Goal: Task Accomplishment & Management: Use online tool/utility

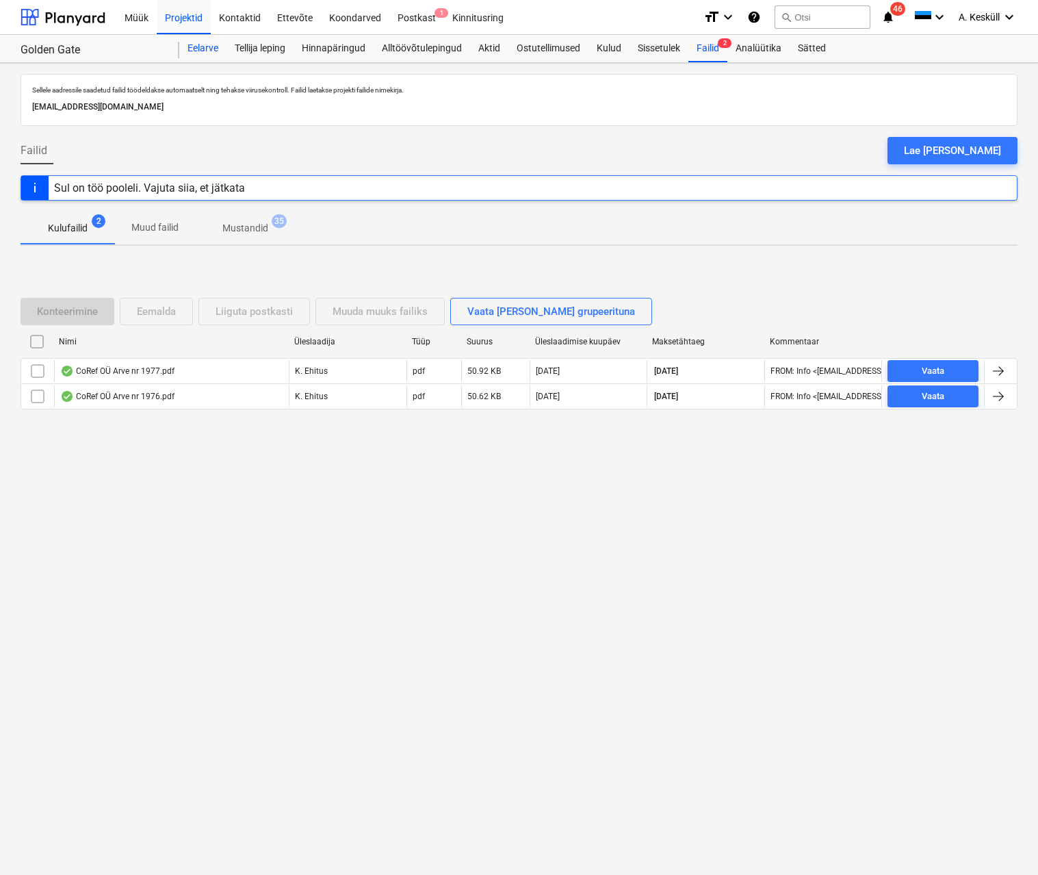
click at [185, 42] on div "Eelarve" at bounding box center [202, 48] width 47 height 27
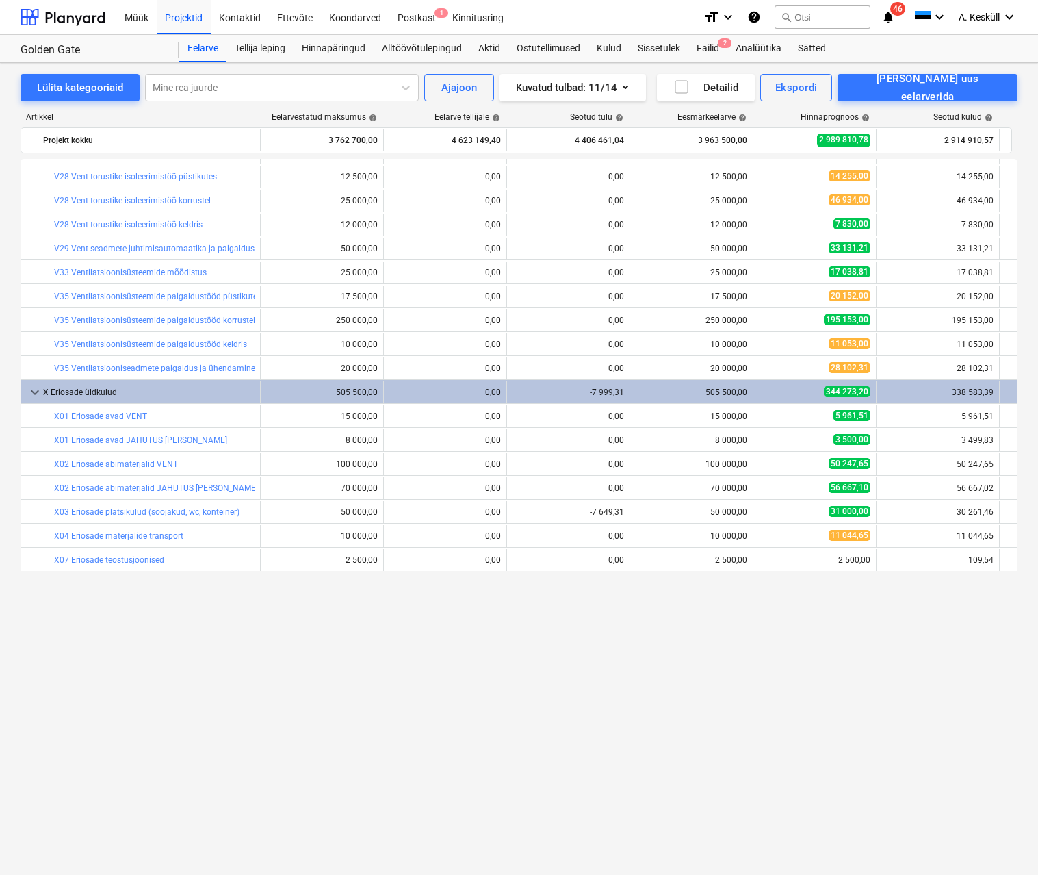
scroll to position [1063, 0]
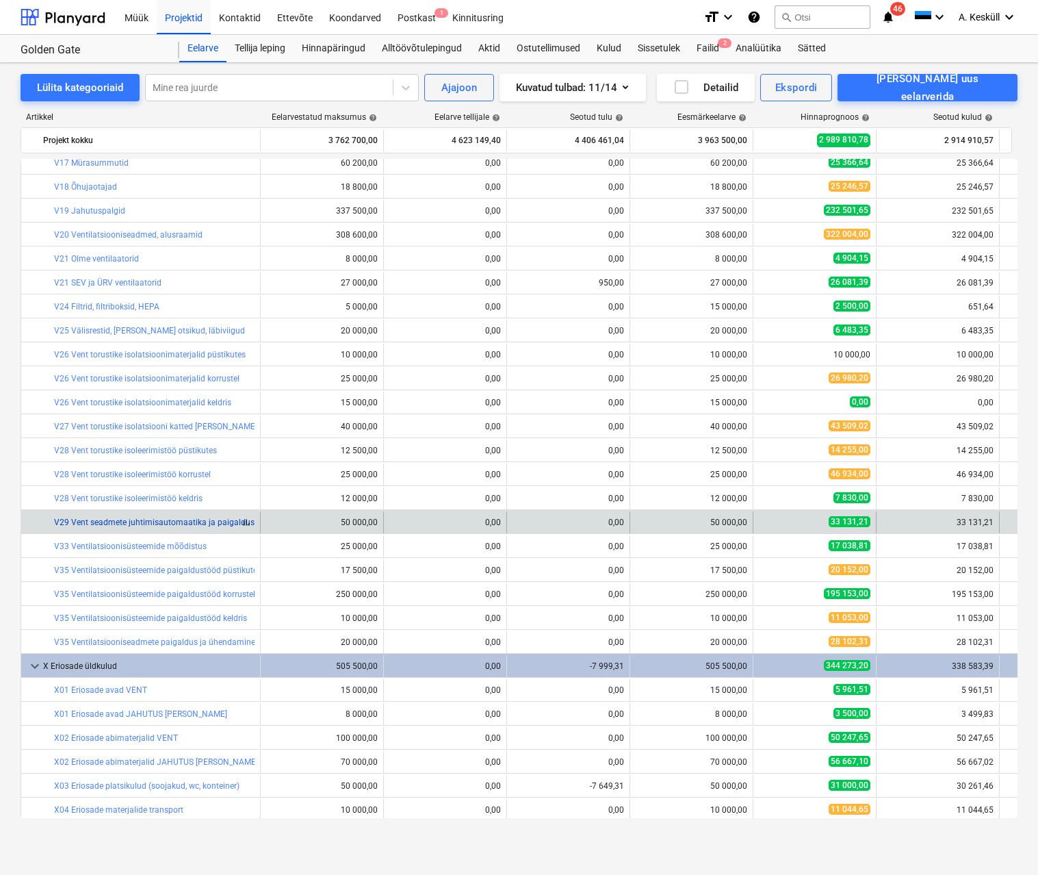
click at [212, 526] on link "V29 Vent seadmete juhtimisautomaatika ja paigaldus" at bounding box center [154, 522] width 201 height 10
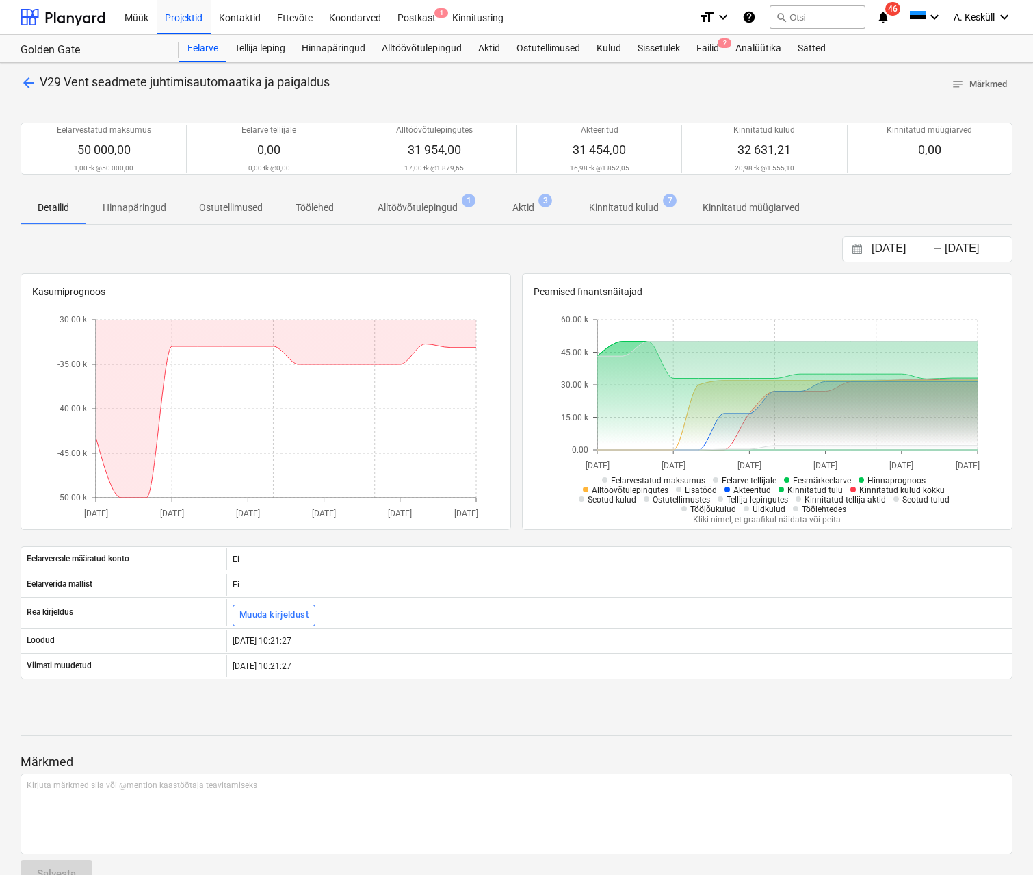
click at [444, 209] on p "Alltöövõtulepingud" at bounding box center [418, 208] width 80 height 14
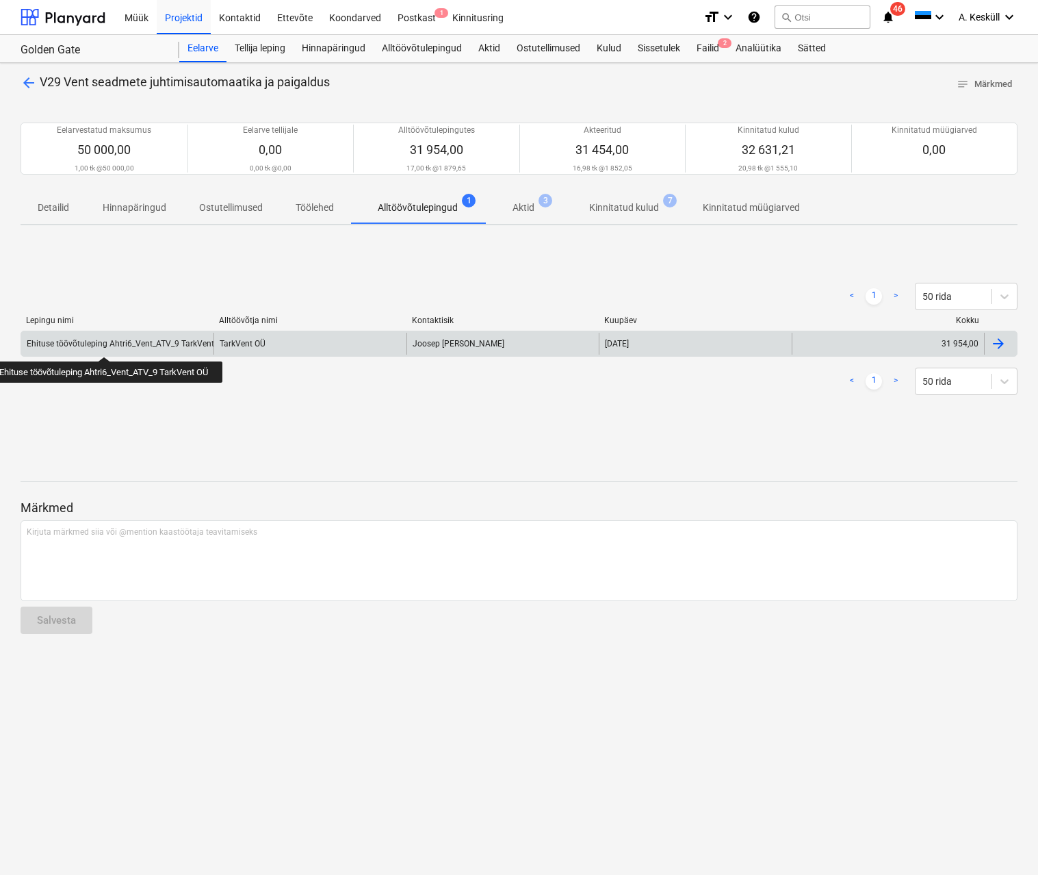
click at [106, 344] on div "Ehituse töövõtuleping Ahtri6_Vent_ATV_9 TarkVent OÜ" at bounding box center [127, 344] width 201 height 10
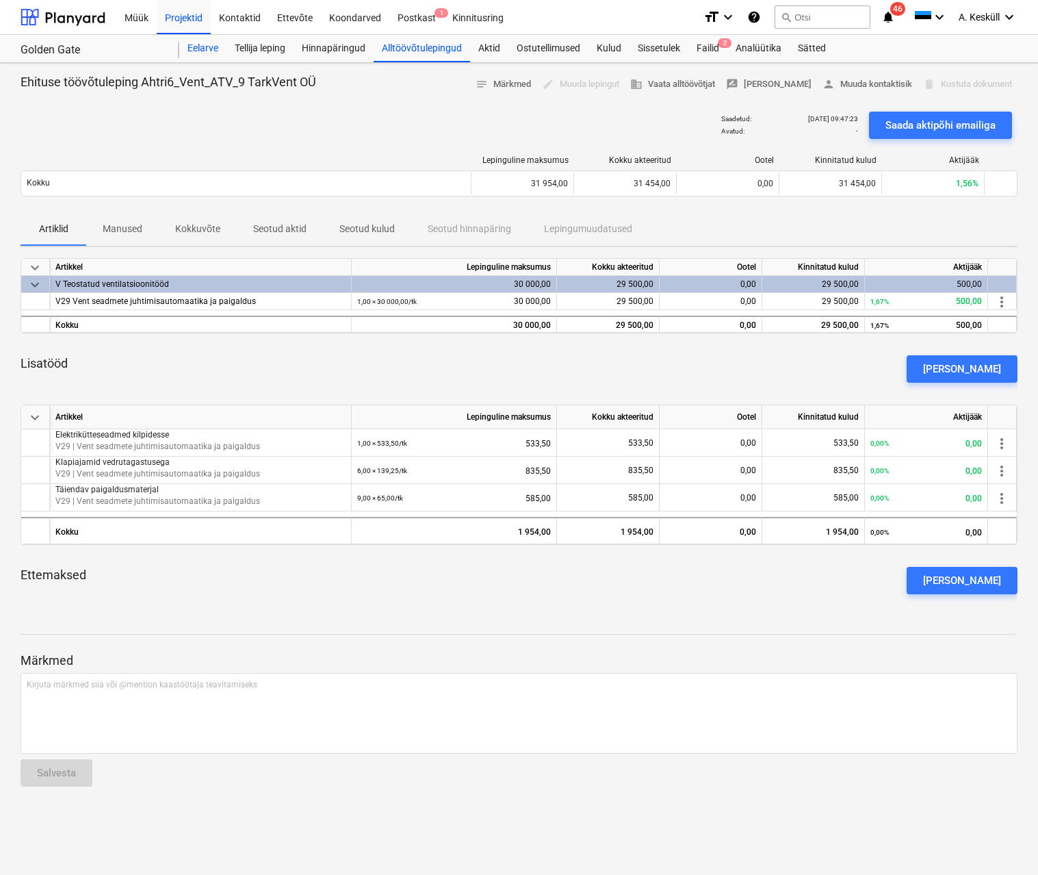
click at [194, 49] on div "Eelarve" at bounding box center [202, 48] width 47 height 27
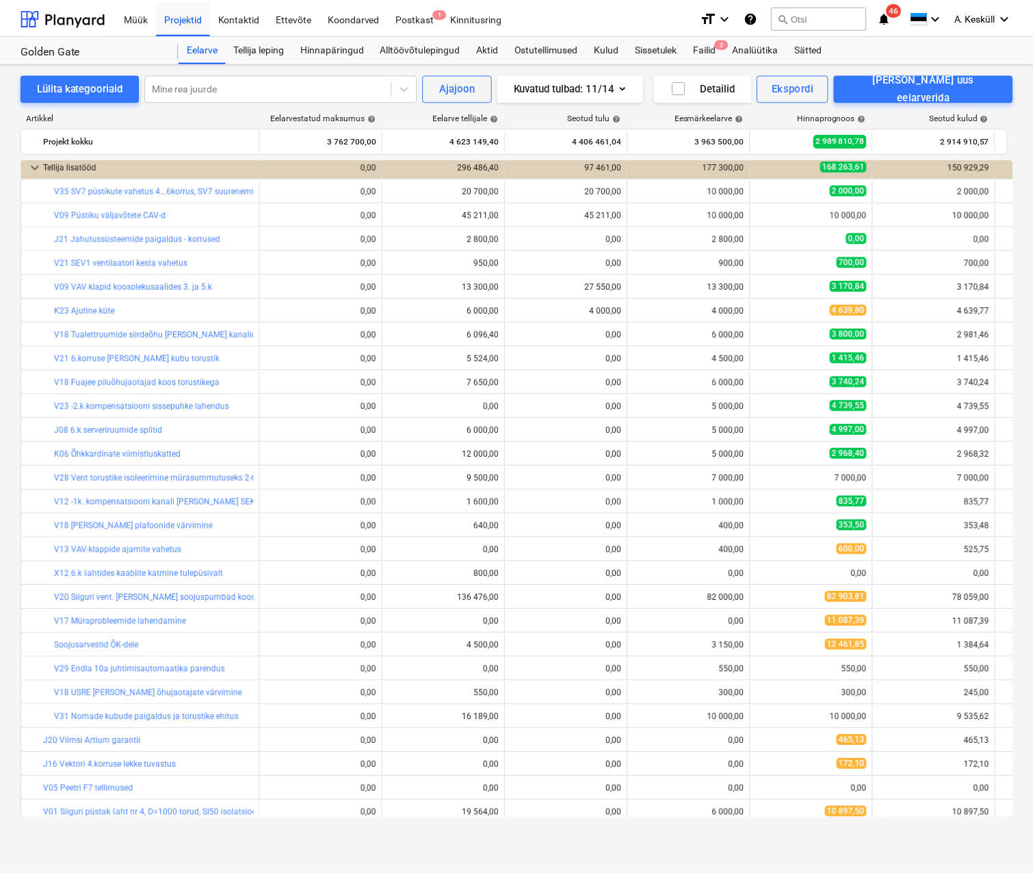
scroll to position [2095, 0]
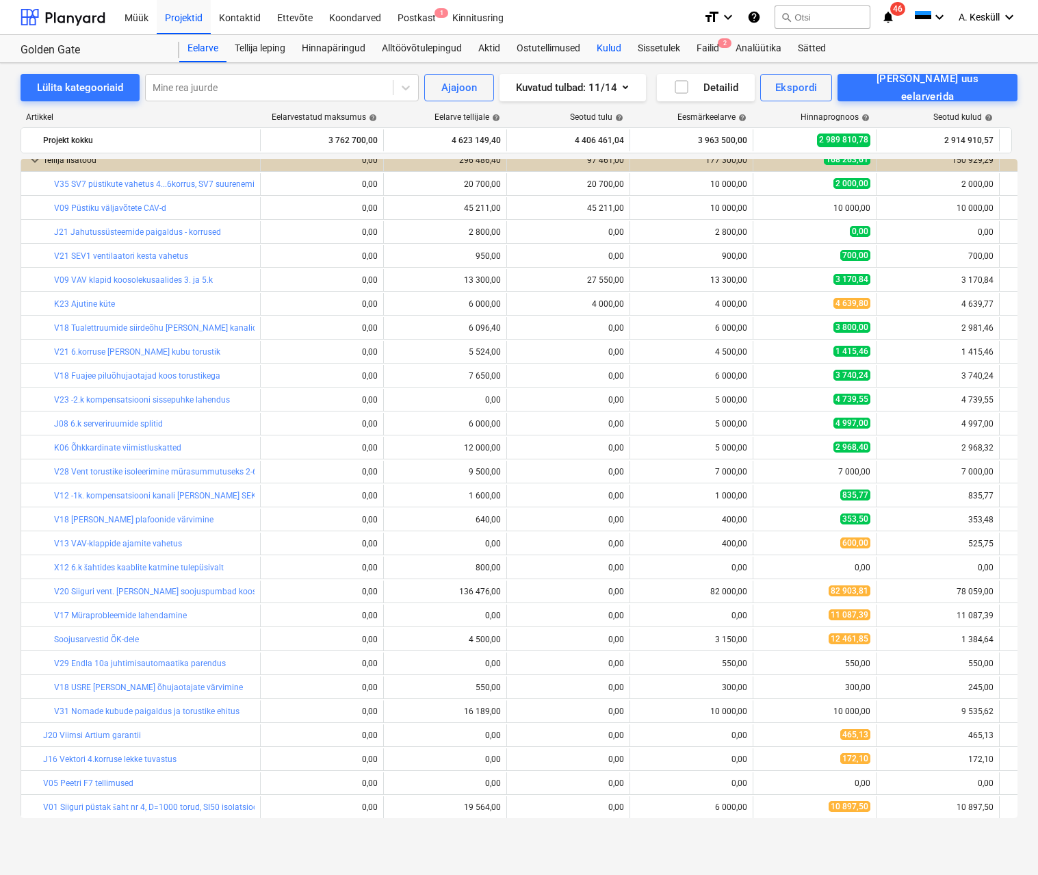
click at [599, 47] on div "Kulud" at bounding box center [609, 48] width 41 height 27
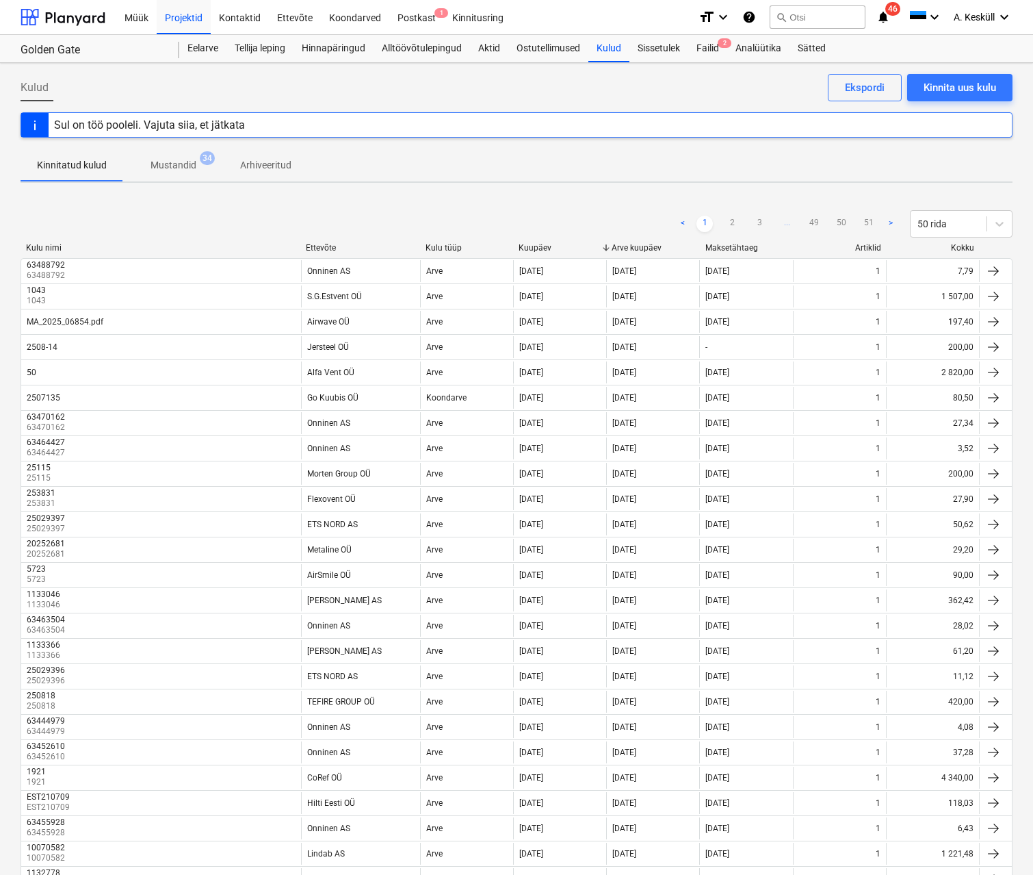
click at [331, 238] on div "< 1 2 3 ... 49 50 51 > 50 rida" at bounding box center [517, 224] width 992 height 38
click at [325, 250] on div "Ettevõte" at bounding box center [360, 248] width 109 height 10
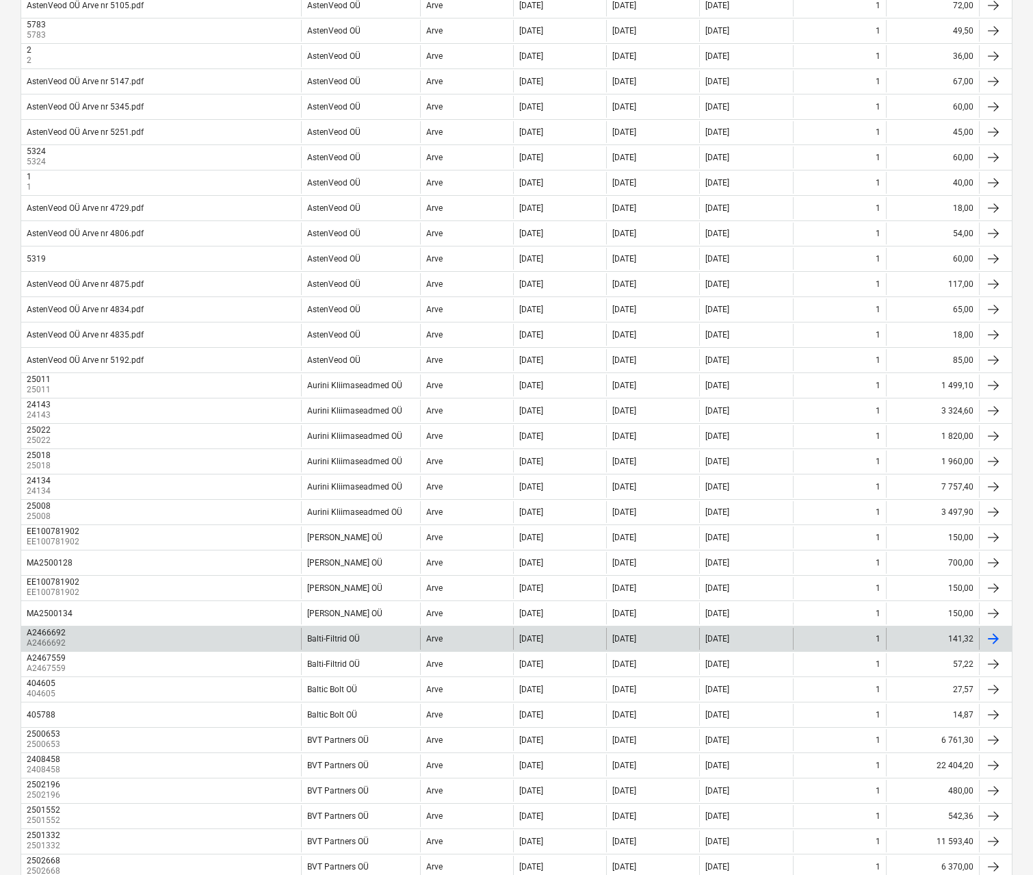
scroll to position [727, 0]
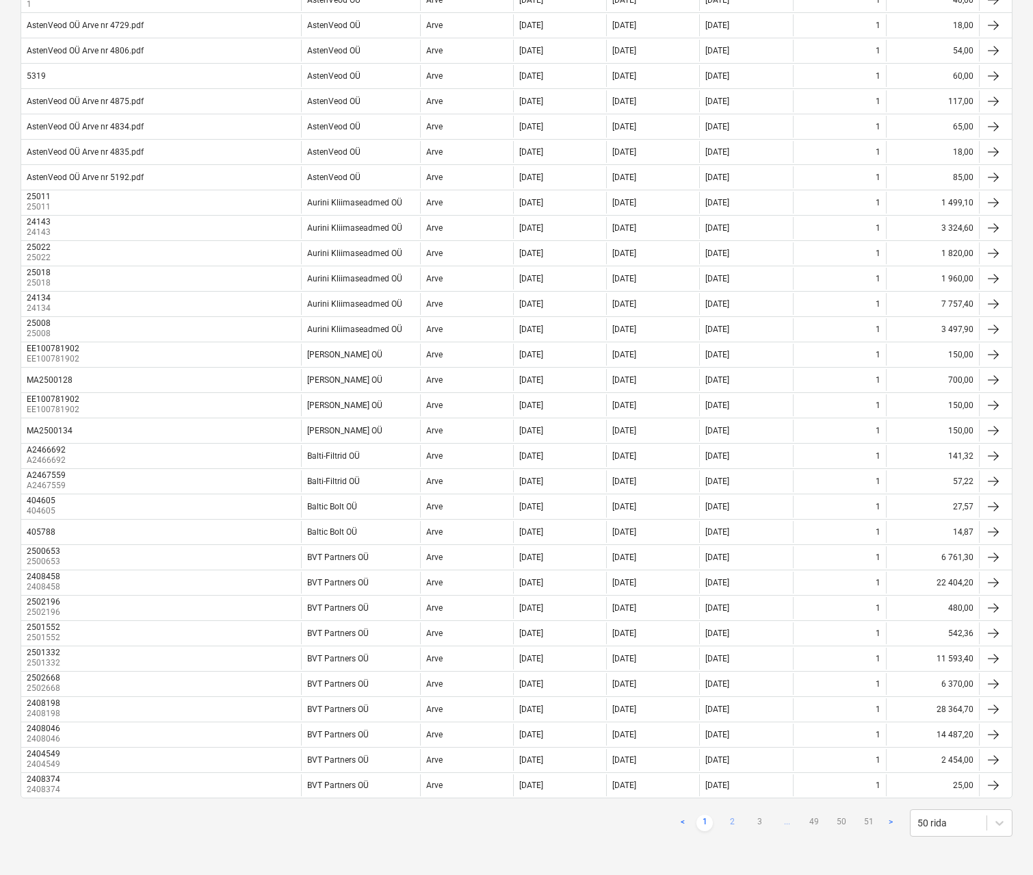
click at [734, 821] on link "2" at bounding box center [732, 822] width 16 height 16
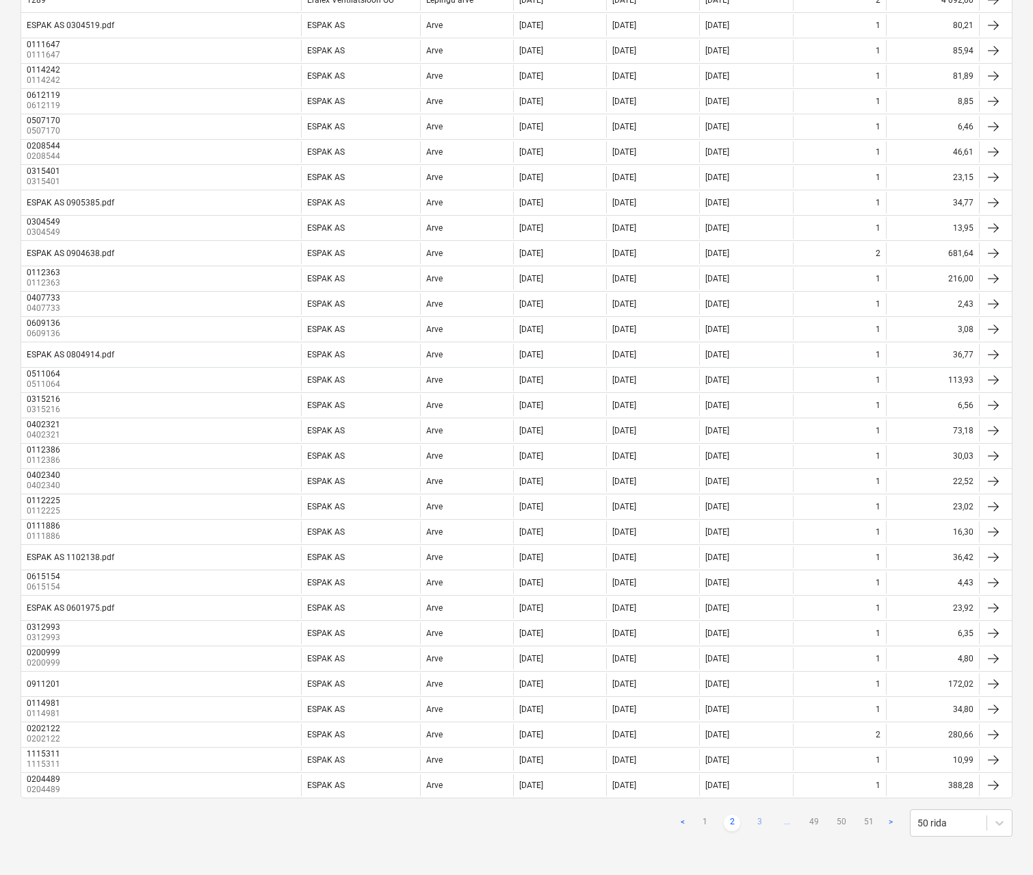
click at [757, 823] on link "3" at bounding box center [759, 822] width 16 height 16
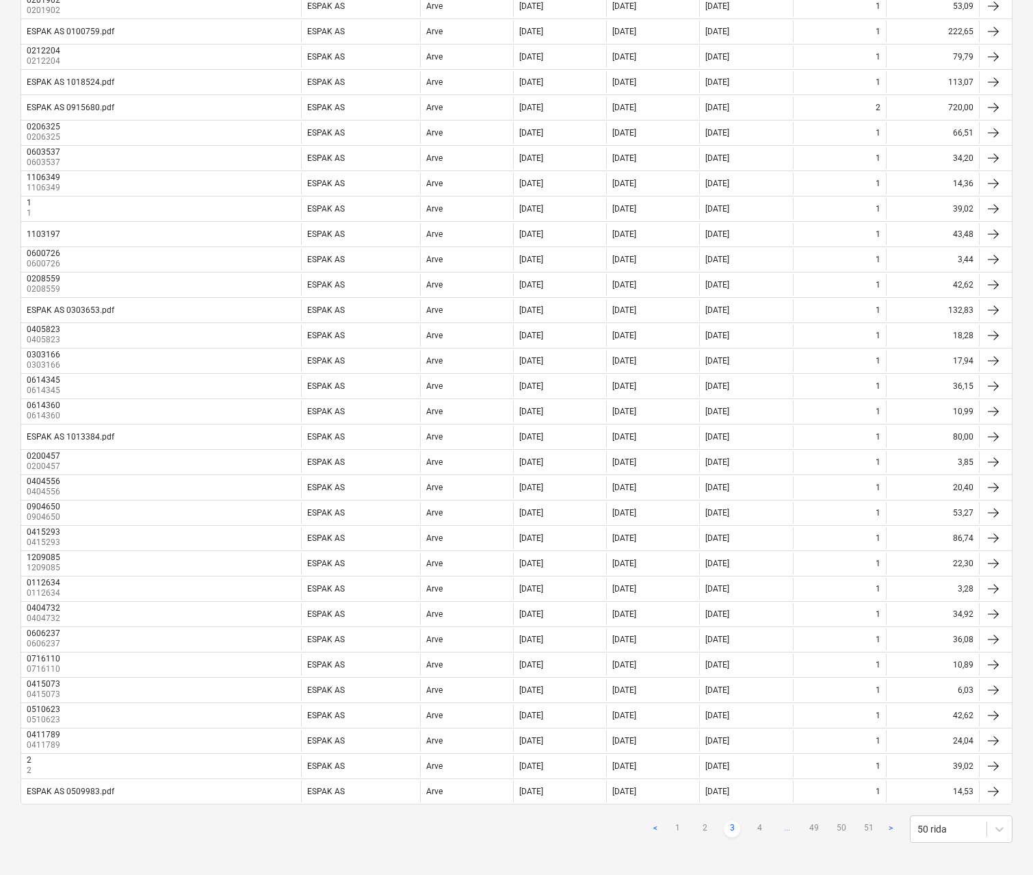
click at [417, 842] on div "< 1 2 3 4 ... 49 50 51 > 50 rida" at bounding box center [517, 828] width 992 height 27
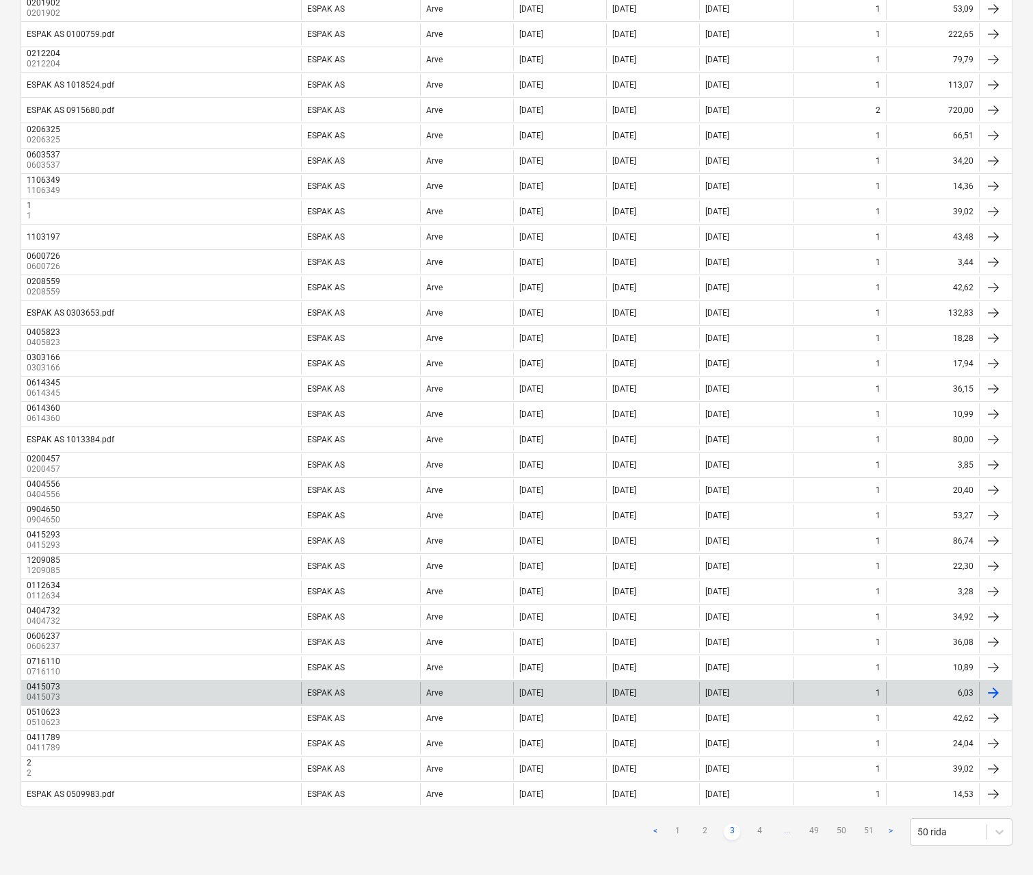
scroll to position [727, 0]
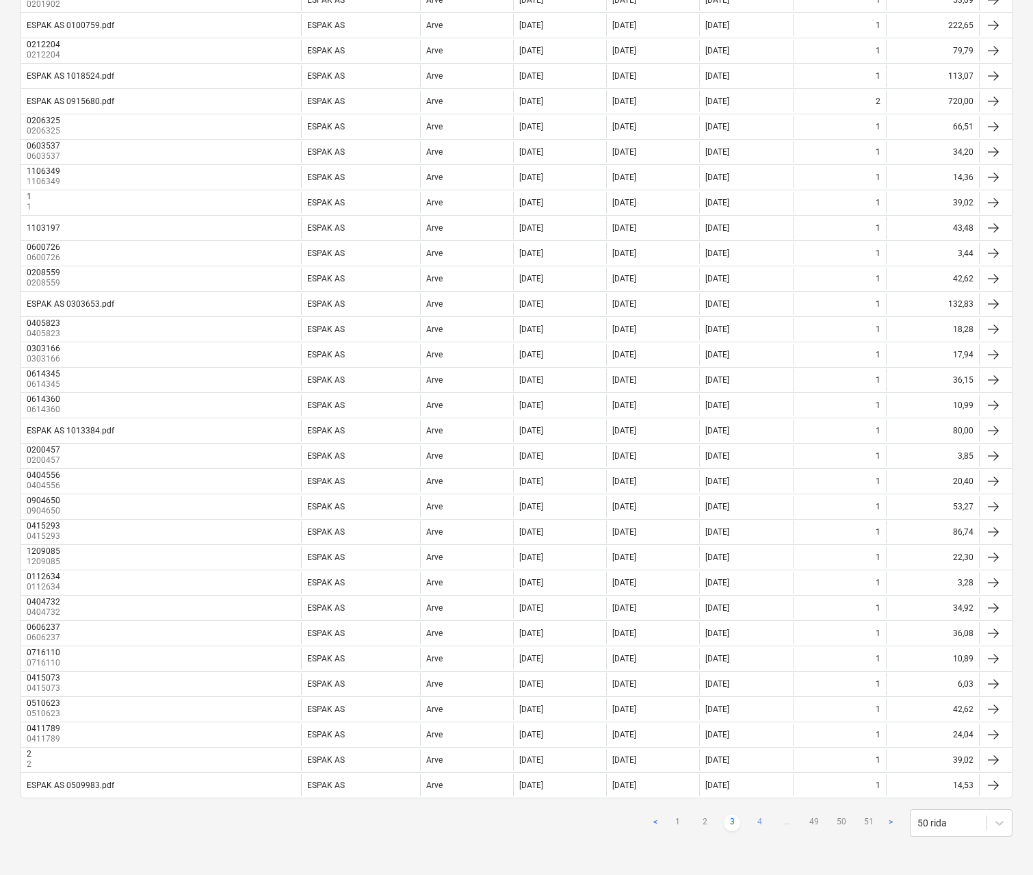
click at [762, 821] on link "4" at bounding box center [759, 822] width 16 height 16
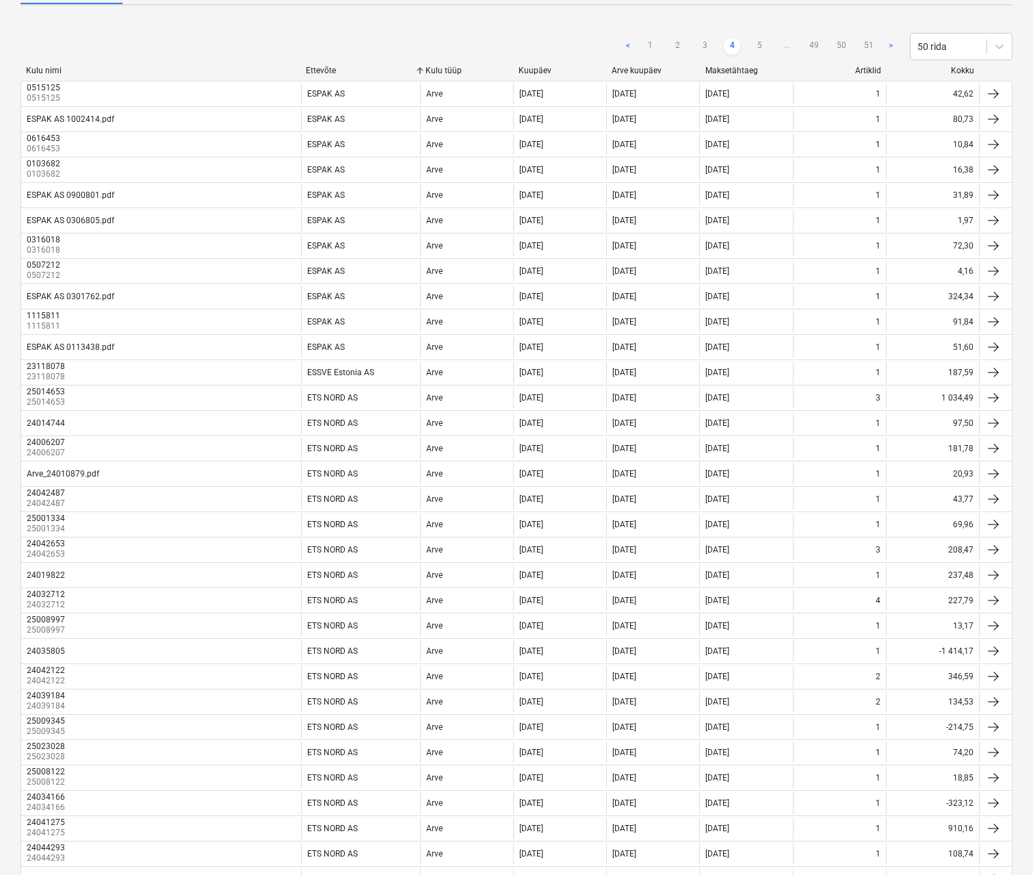
scroll to position [0, 0]
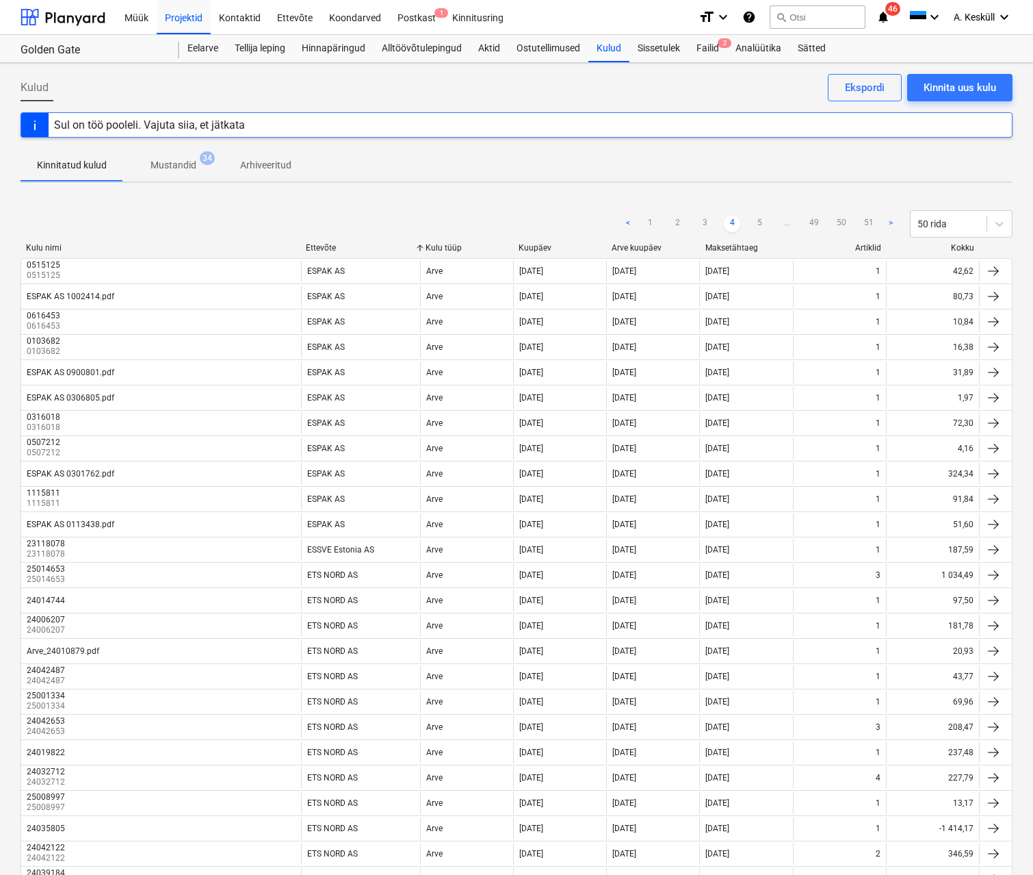
click at [631, 245] on div "Arve kuupäev" at bounding box center [653, 248] width 82 height 10
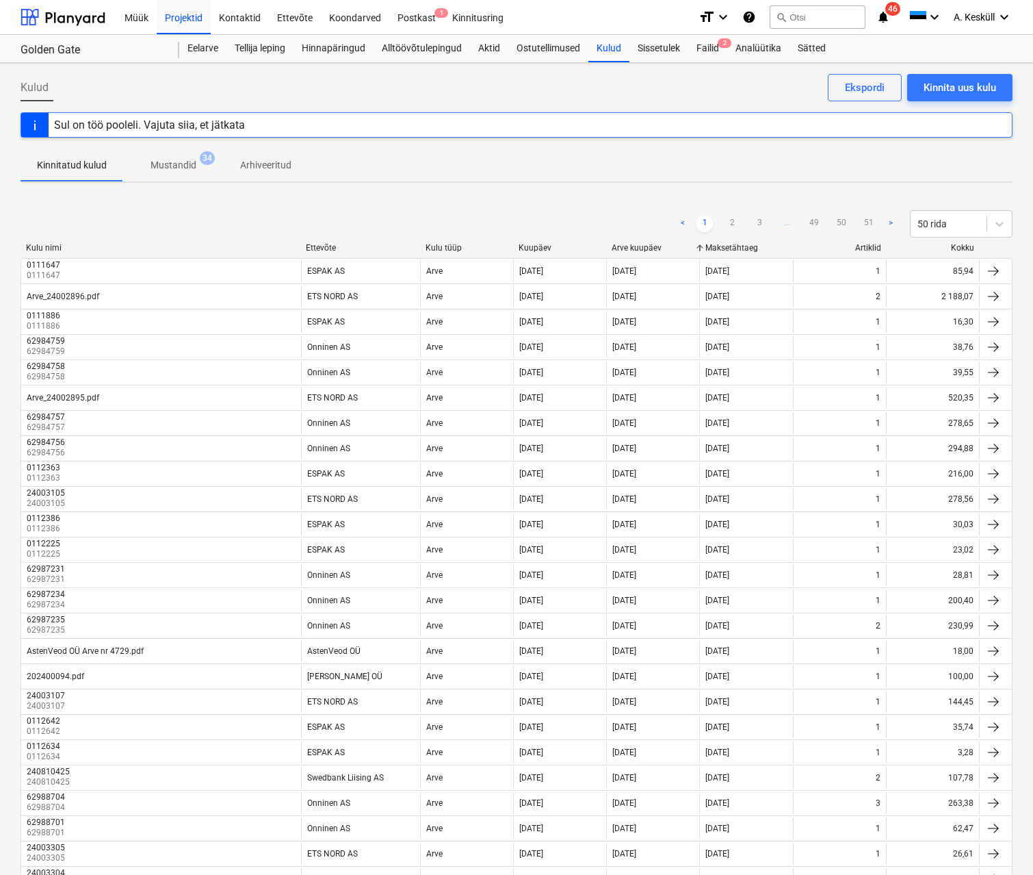
click at [633, 244] on div "Arve kuupäev" at bounding box center [653, 248] width 82 height 10
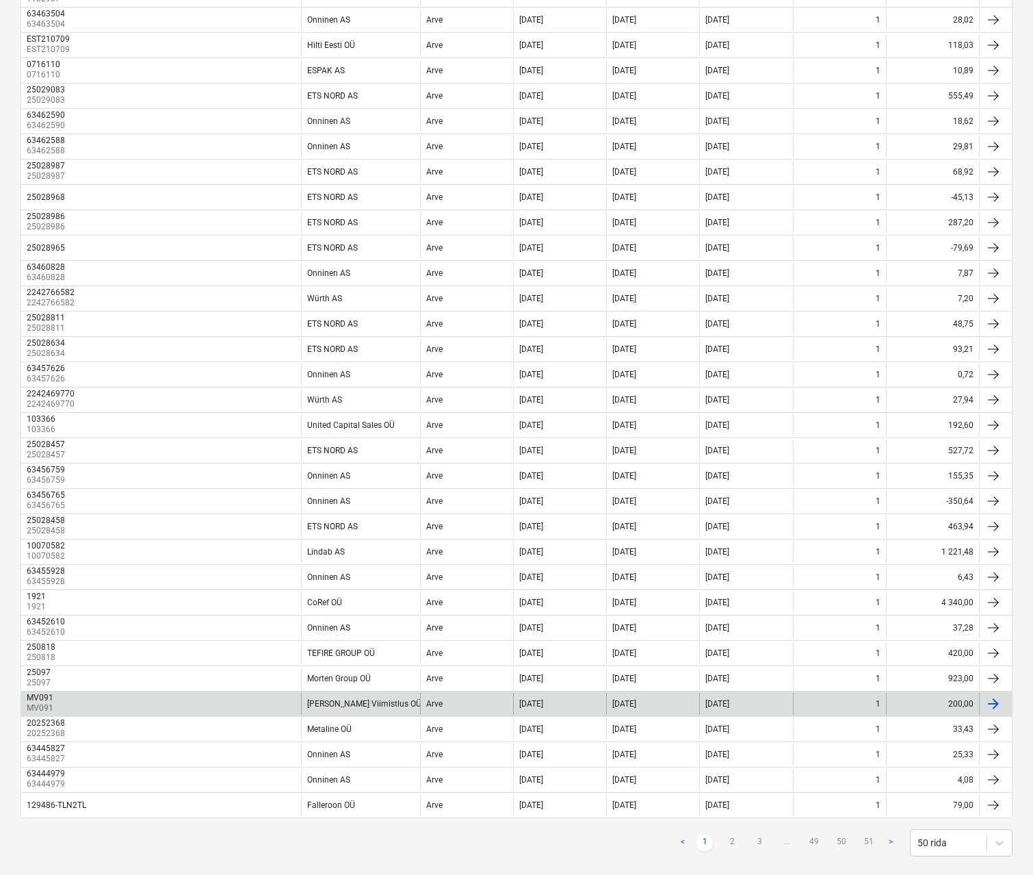
scroll to position [727, 0]
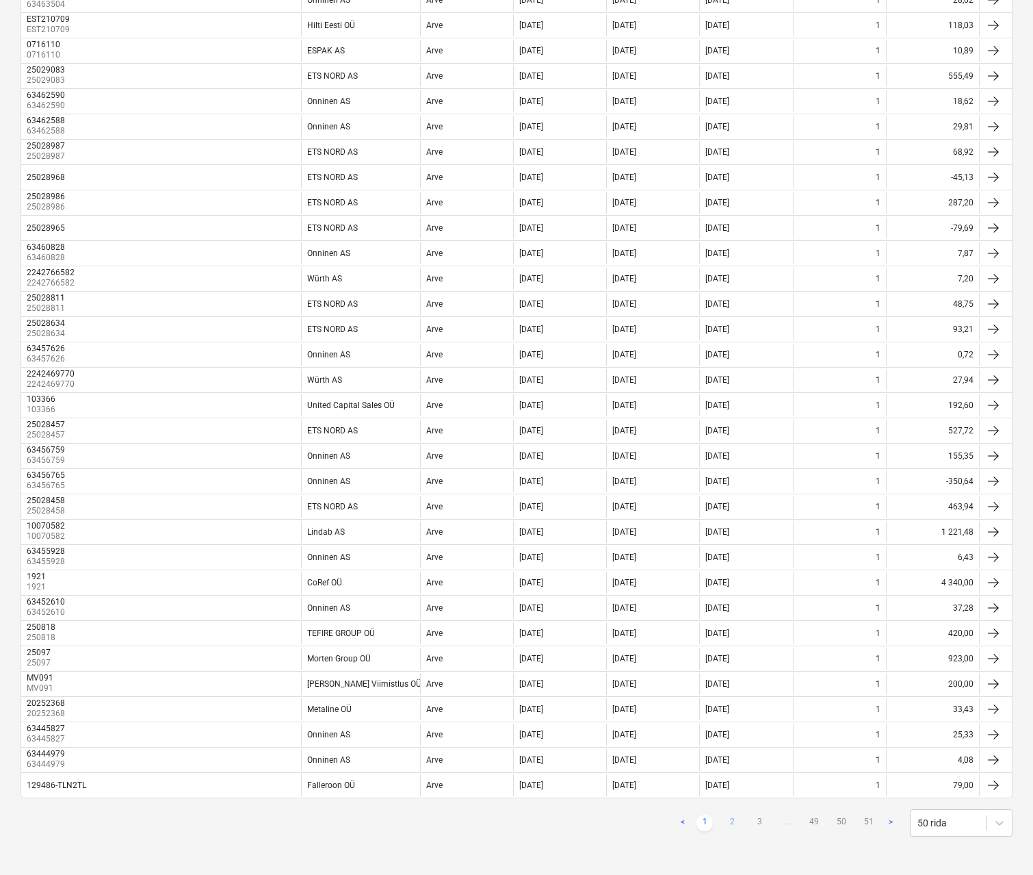
click at [736, 826] on link "2" at bounding box center [732, 822] width 16 height 16
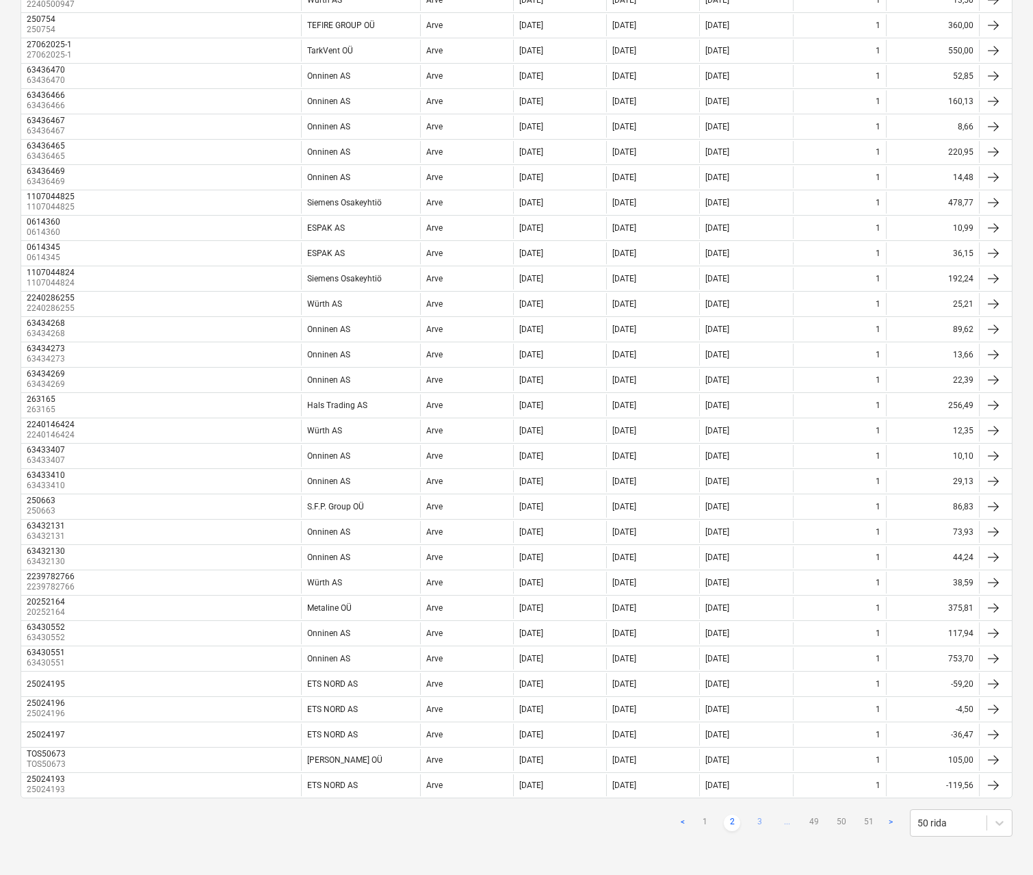
click at [760, 821] on link "3" at bounding box center [759, 822] width 16 height 16
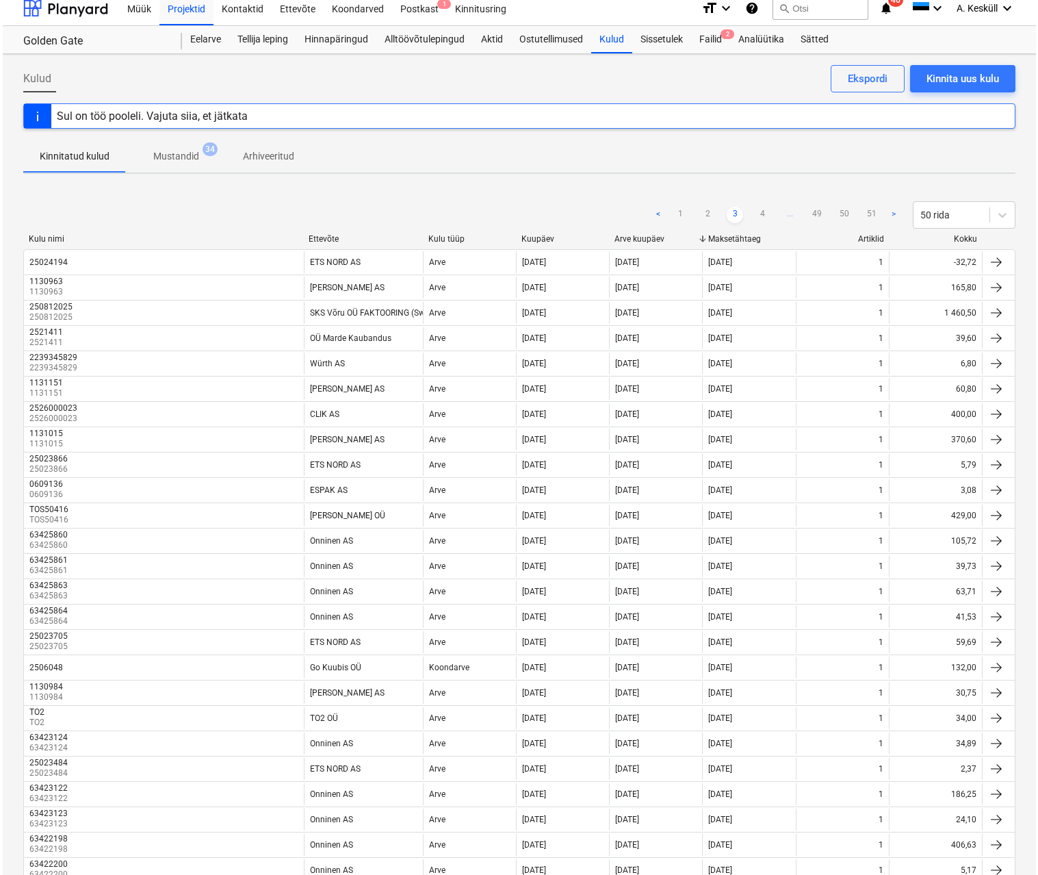
scroll to position [0, 0]
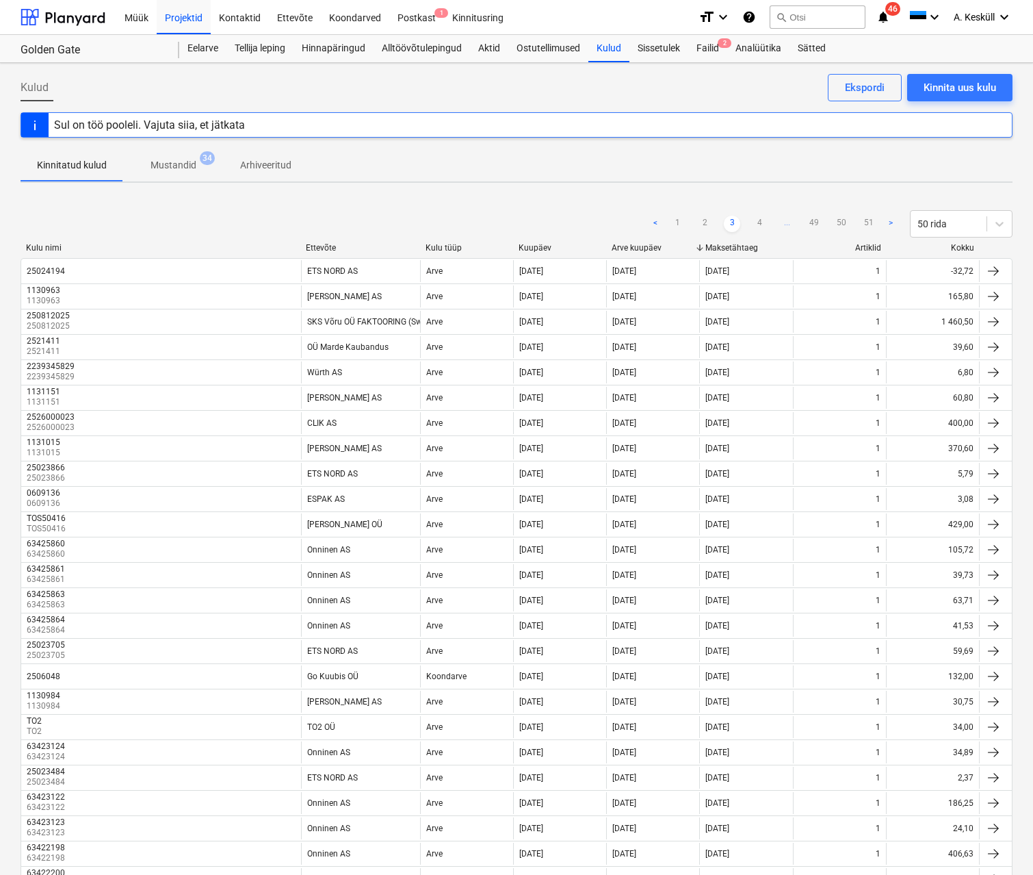
click at [231, 34] on div "Müük Projektid Kontaktid Ettevõte Koondarved Postkast 1 Kinnitusring format_siz…" at bounding box center [516, 17] width 1033 height 35
click at [205, 41] on div "Eelarve" at bounding box center [202, 48] width 47 height 27
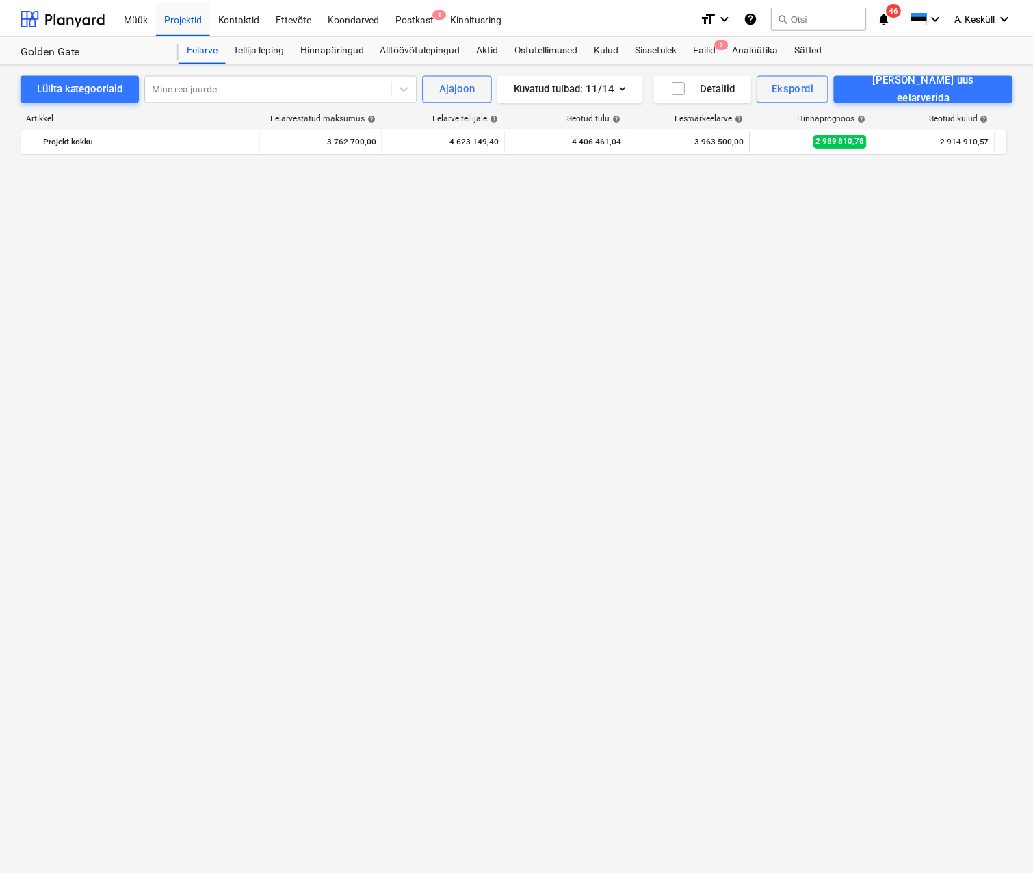
scroll to position [2095, 0]
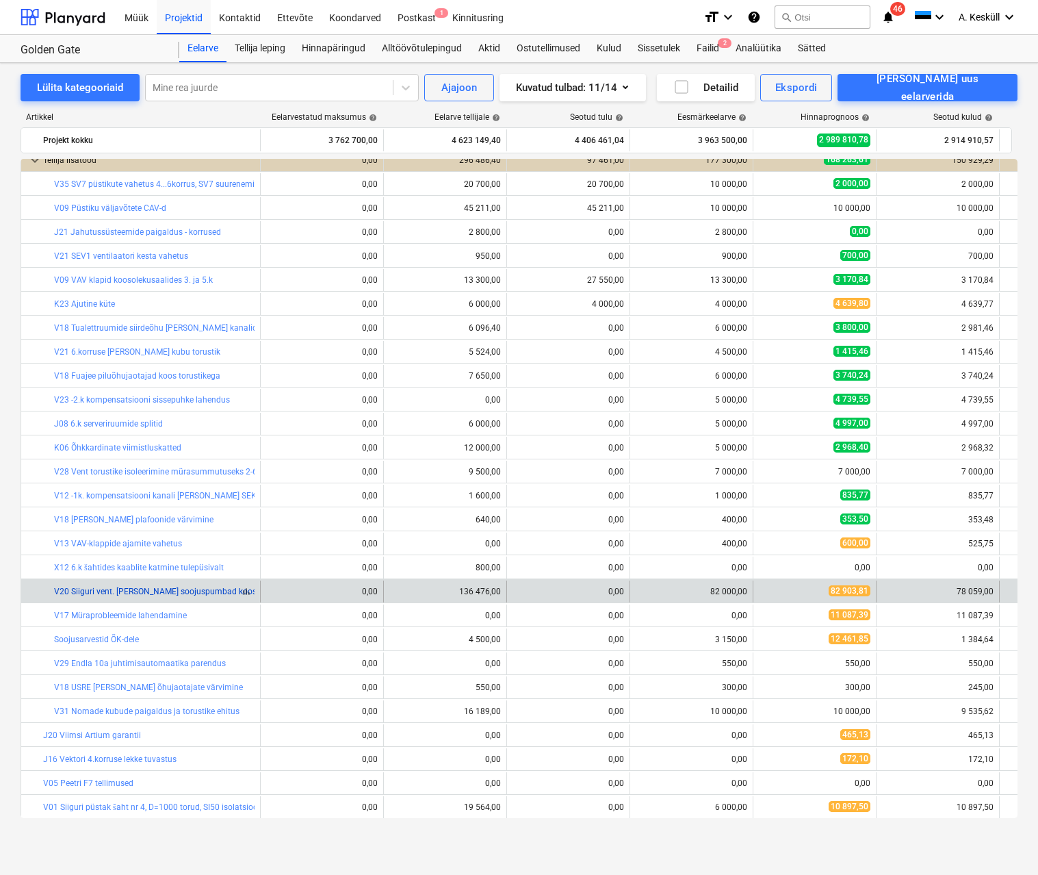
click at [142, 589] on link "V20 Siiguri vent. [PERSON_NAME] soojuspumbad koos paigaldusega" at bounding box center [181, 591] width 255 height 10
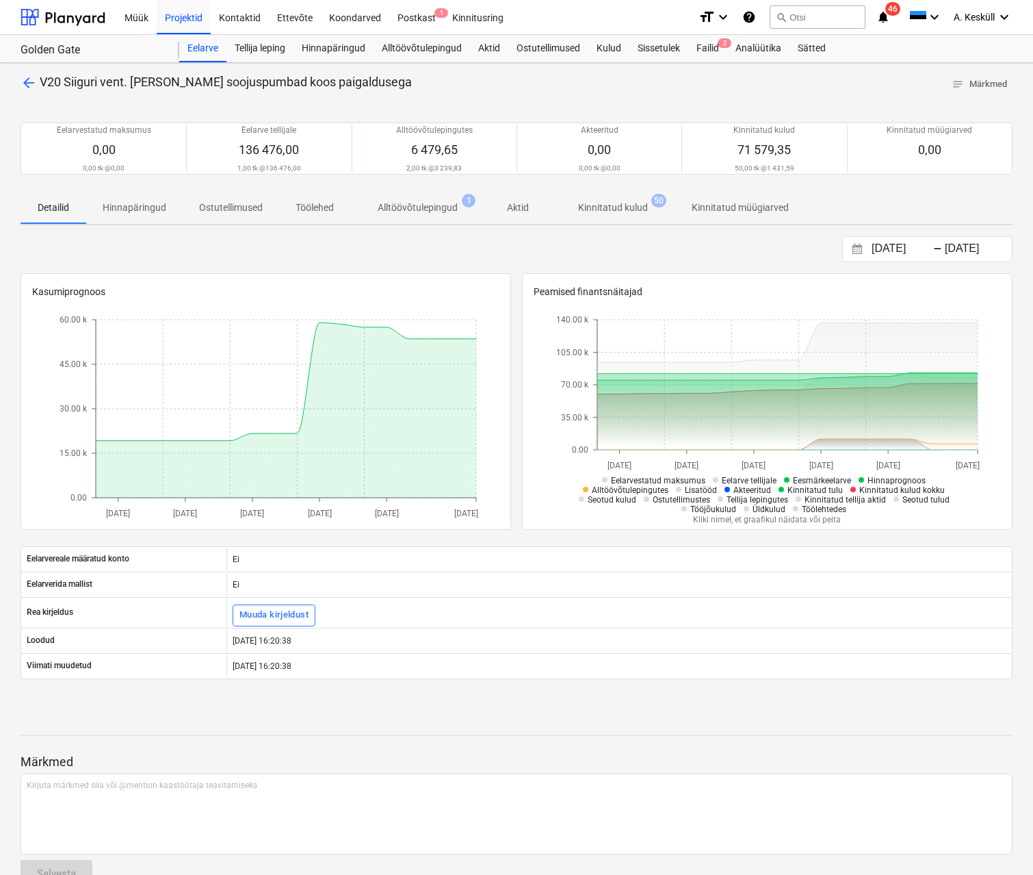
click at [432, 203] on p "Alltöövõtulepingud" at bounding box center [418, 208] width 80 height 14
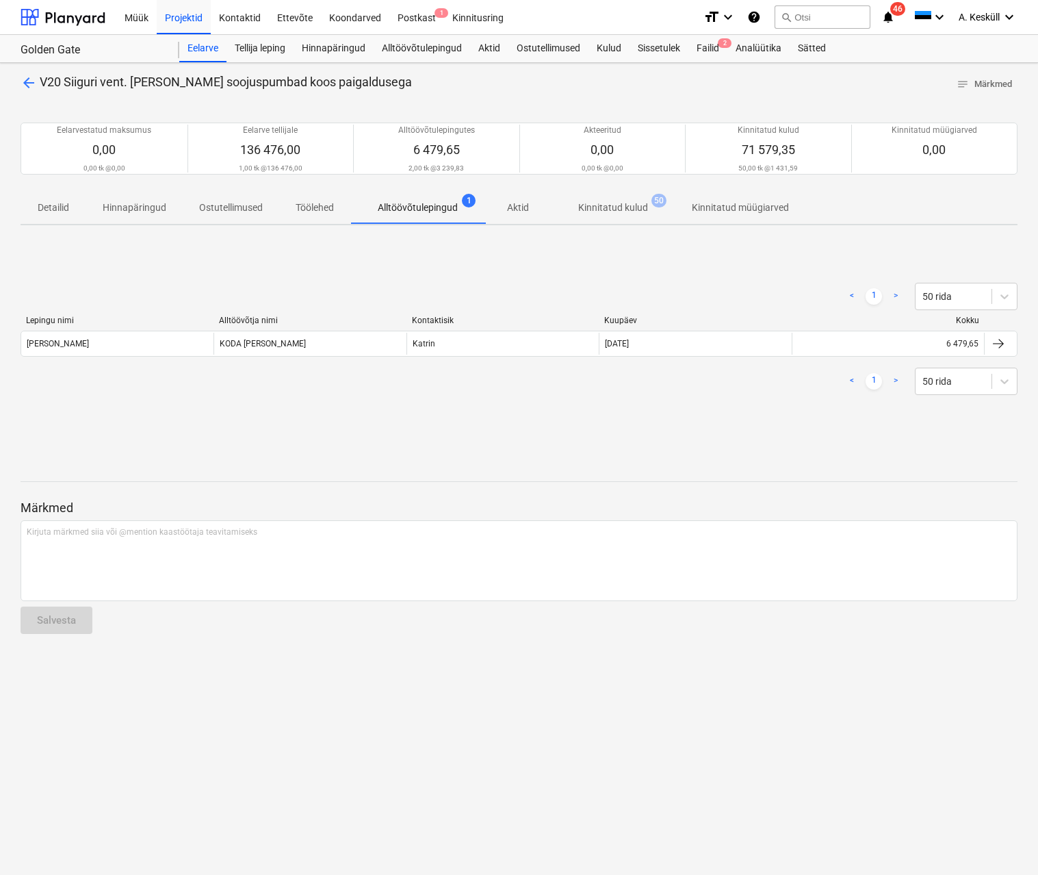
click at [595, 203] on p "Kinnitatud kulud" at bounding box center [613, 208] width 70 height 14
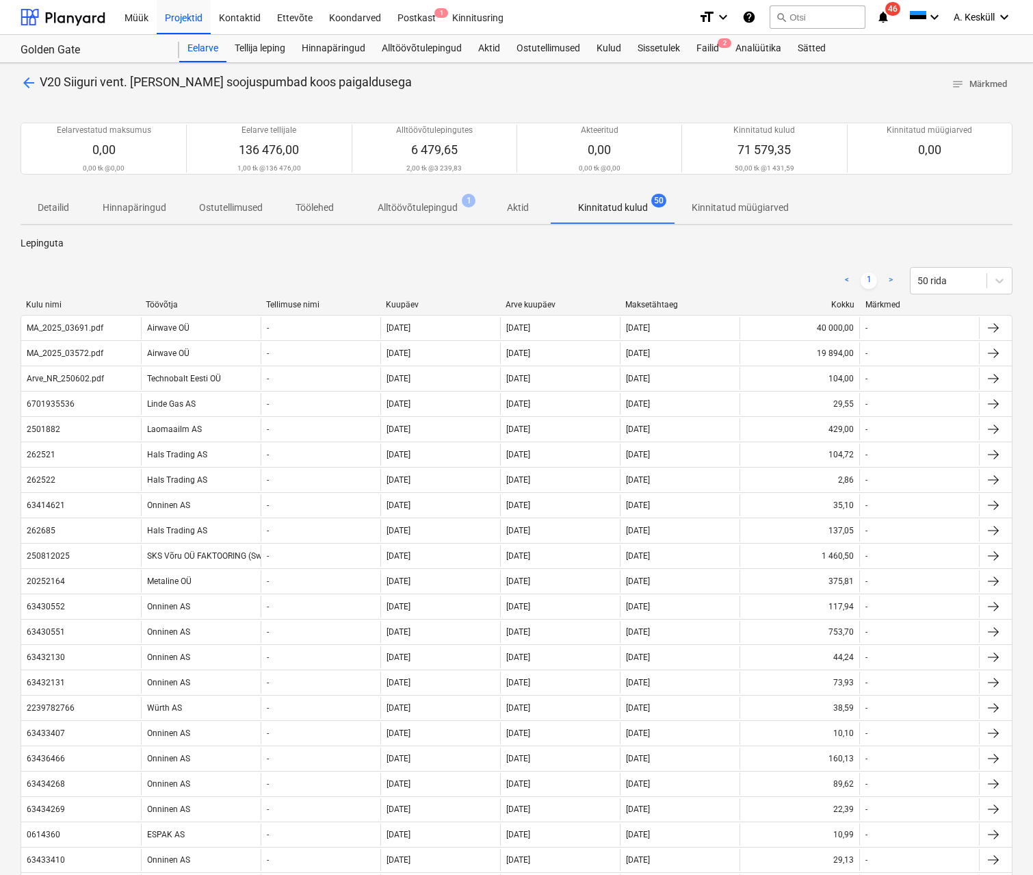
click at [538, 303] on div "Arve kuupäev" at bounding box center [560, 305] width 109 height 10
click at [537, 303] on div "Arve kuupäev" at bounding box center [560, 305] width 109 height 10
click at [437, 207] on p "Alltöövõtulepingud" at bounding box center [418, 208] width 80 height 14
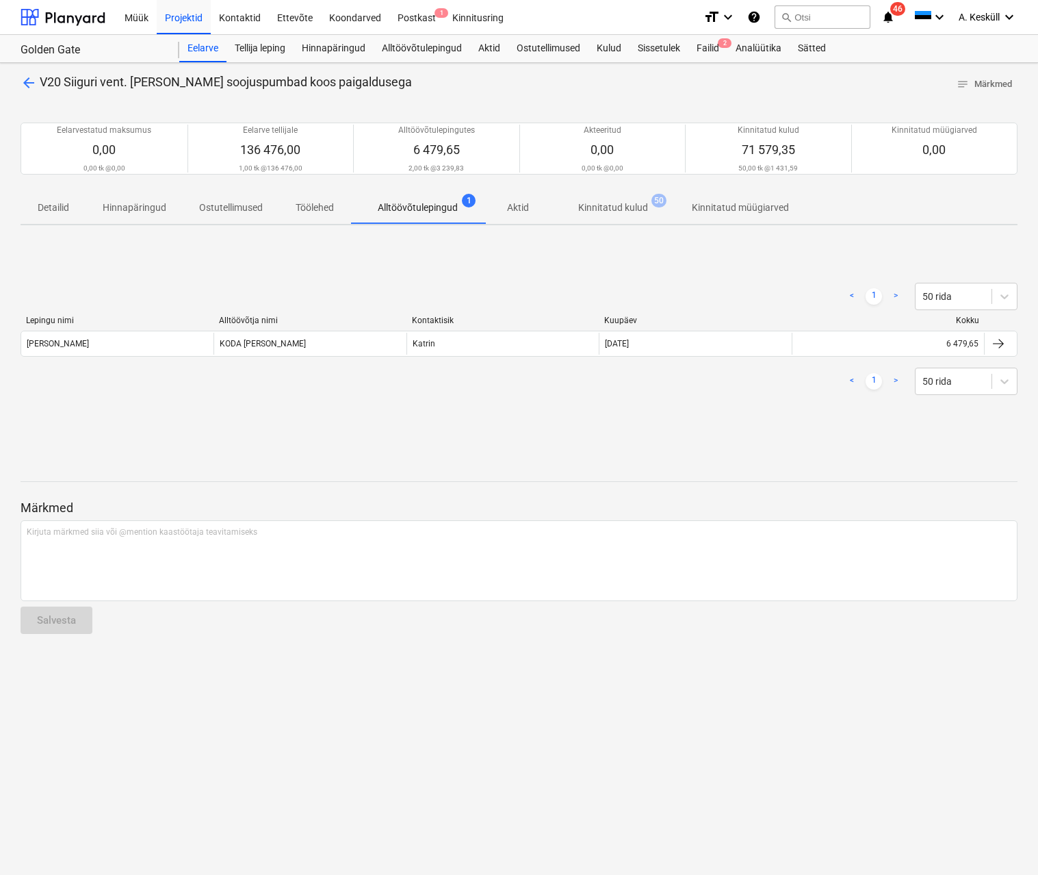
click at [628, 205] on p "Kinnitatud kulud" at bounding box center [613, 208] width 70 height 14
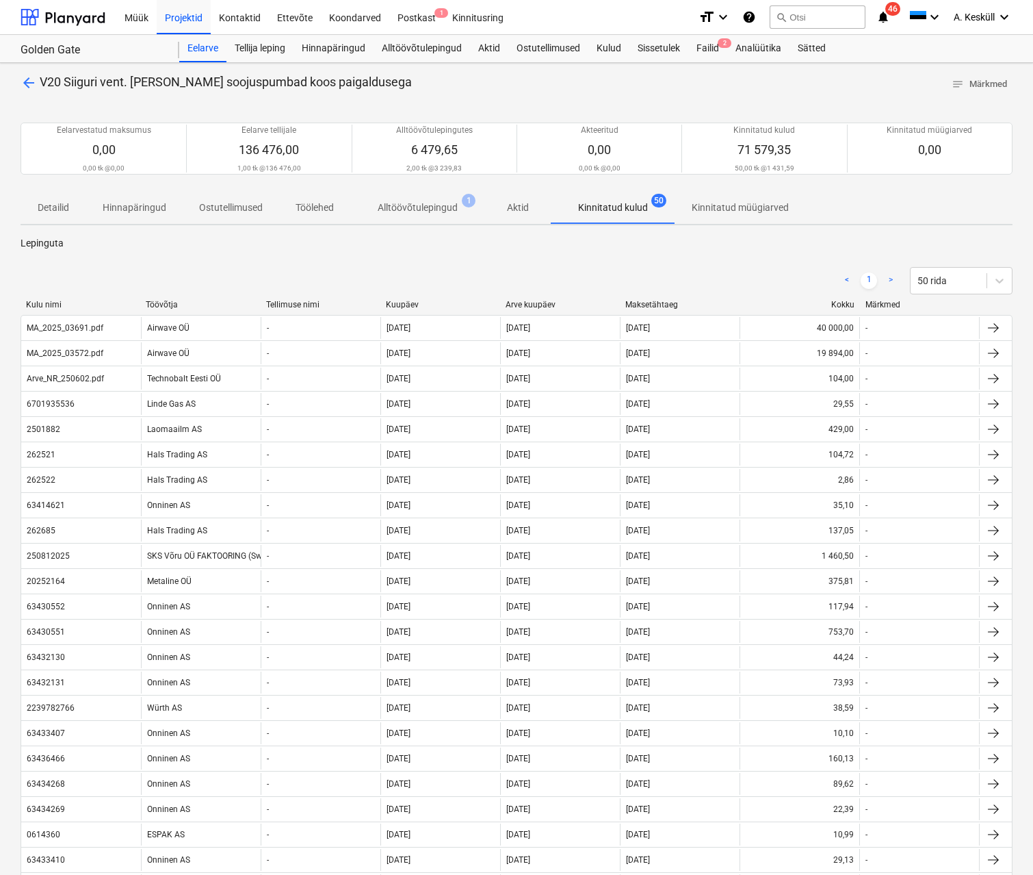
click at [63, 203] on p "Detailid" at bounding box center [53, 208] width 33 height 14
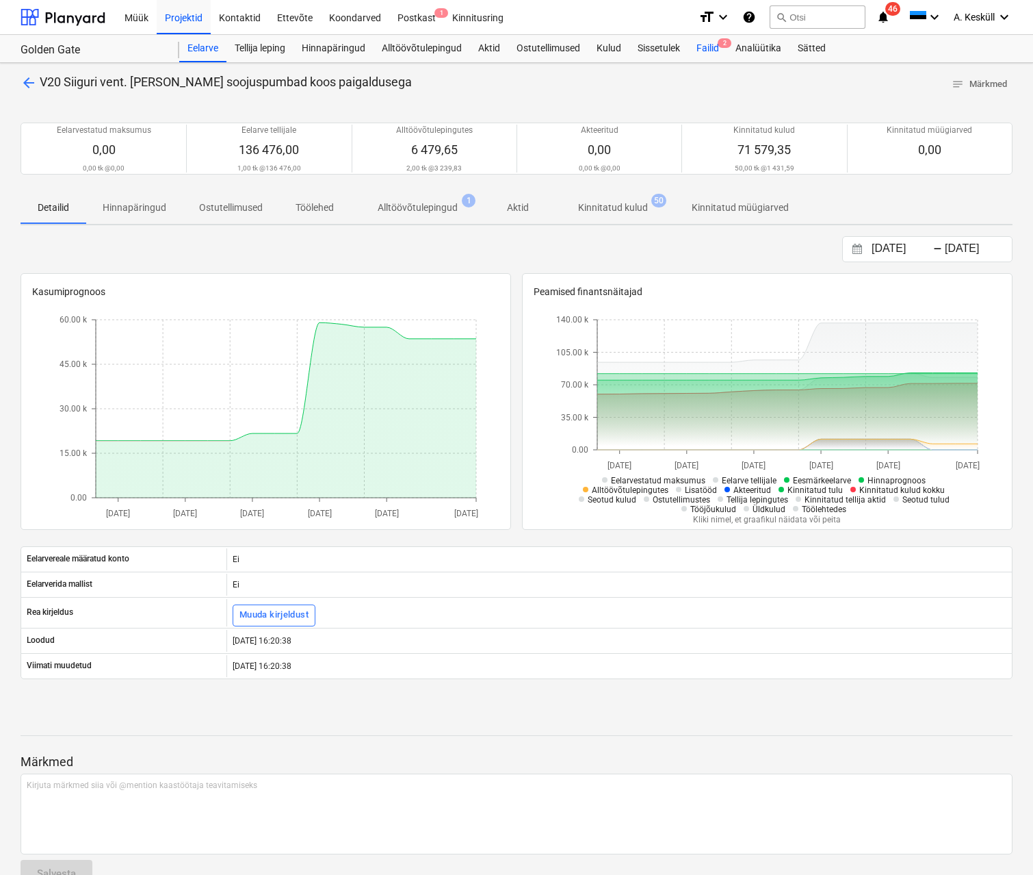
click at [704, 50] on div "Failid 2" at bounding box center [707, 48] width 39 height 27
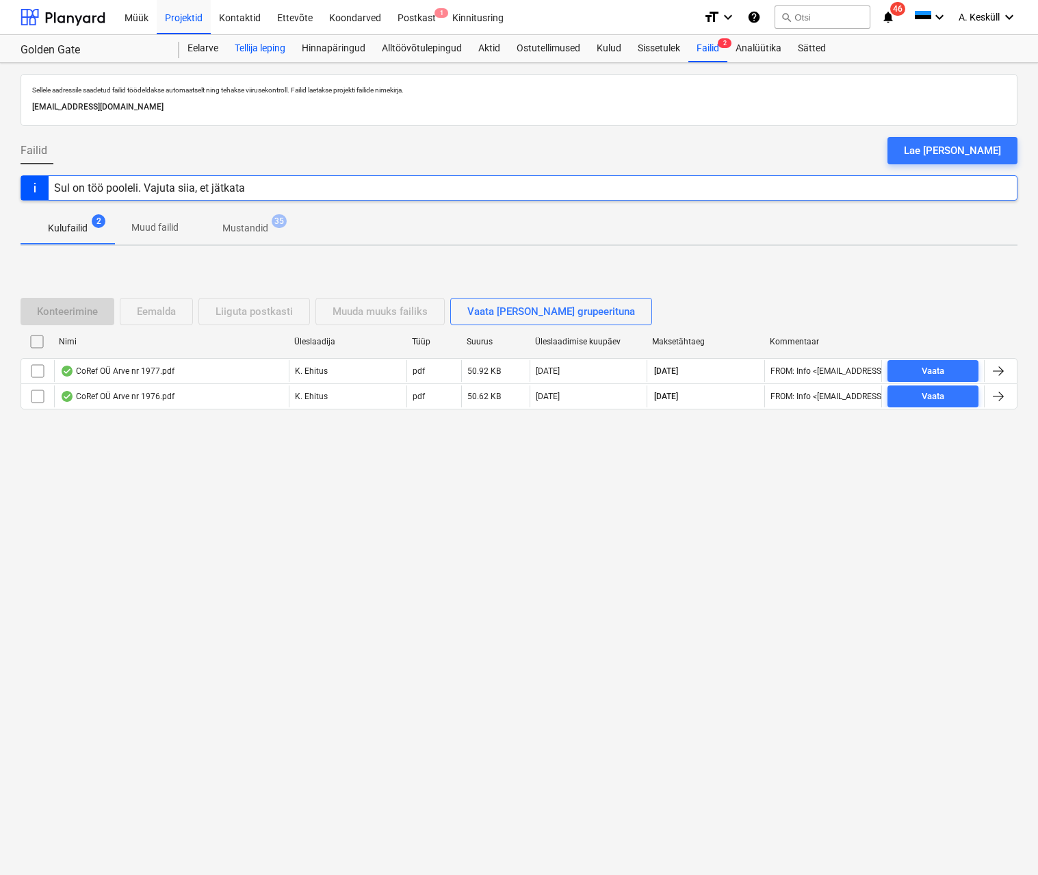
click at [266, 47] on div "Tellija leping" at bounding box center [260, 48] width 67 height 27
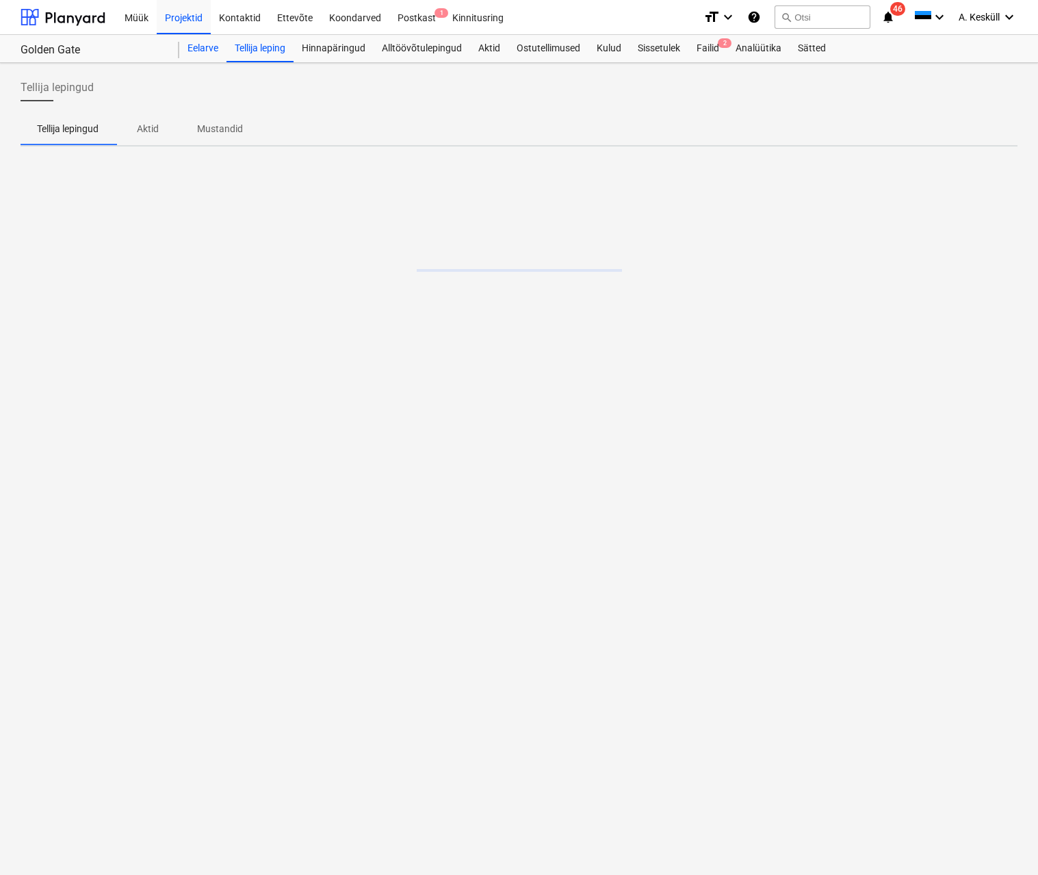
click at [207, 51] on div "Eelarve" at bounding box center [202, 48] width 47 height 27
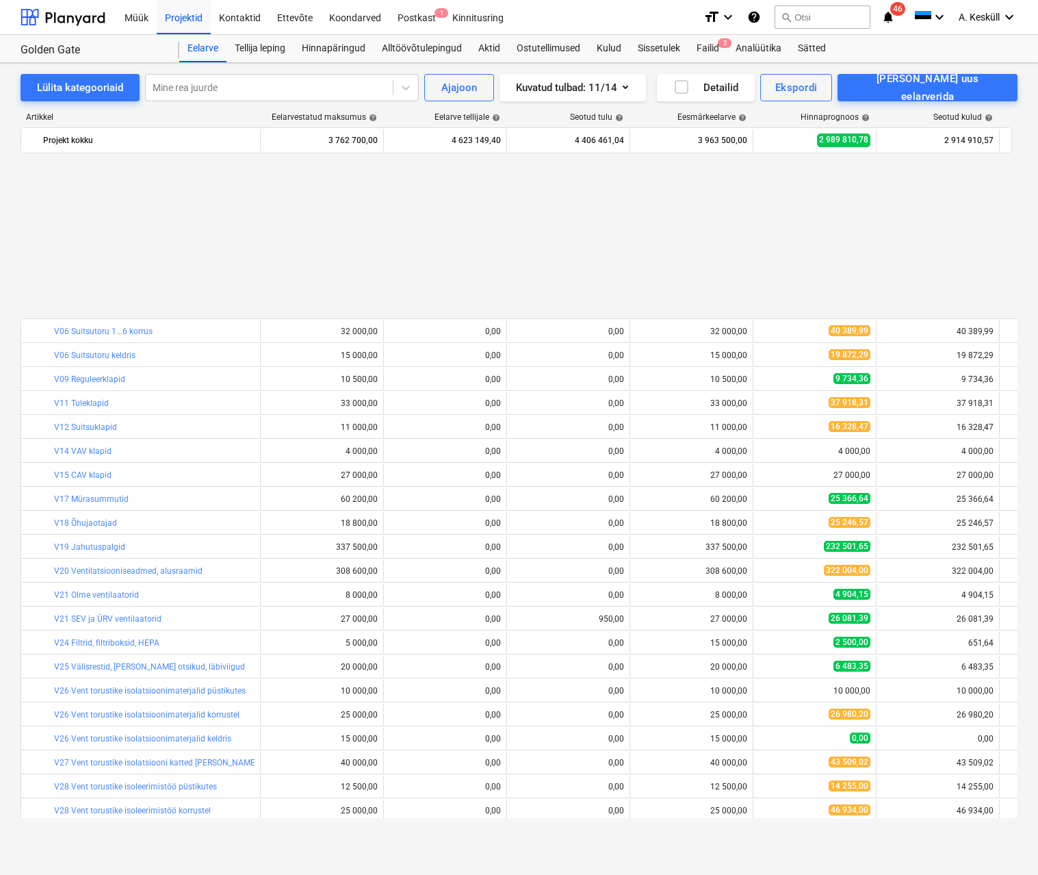
scroll to position [932, 0]
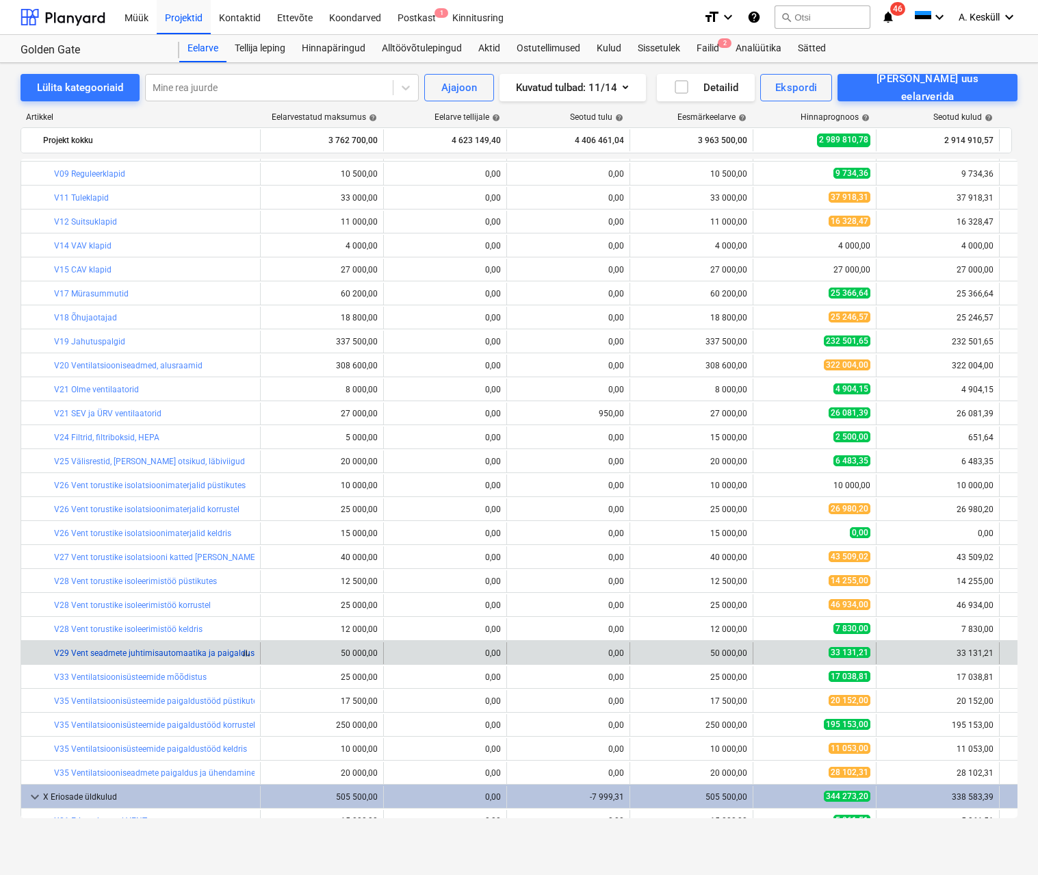
click at [194, 654] on link "V29 Vent seadmete juhtimisautomaatika ja paigaldus" at bounding box center [154, 653] width 201 height 10
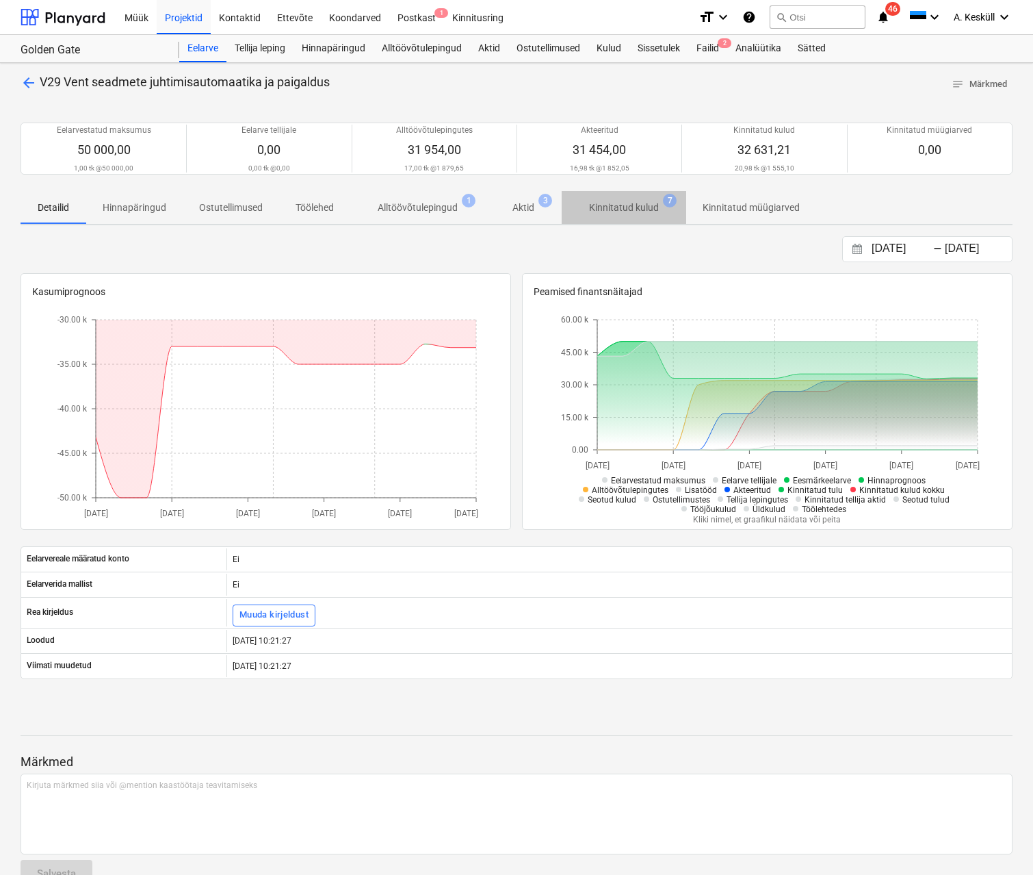
click at [617, 204] on p "Kinnitatud kulud" at bounding box center [624, 208] width 70 height 14
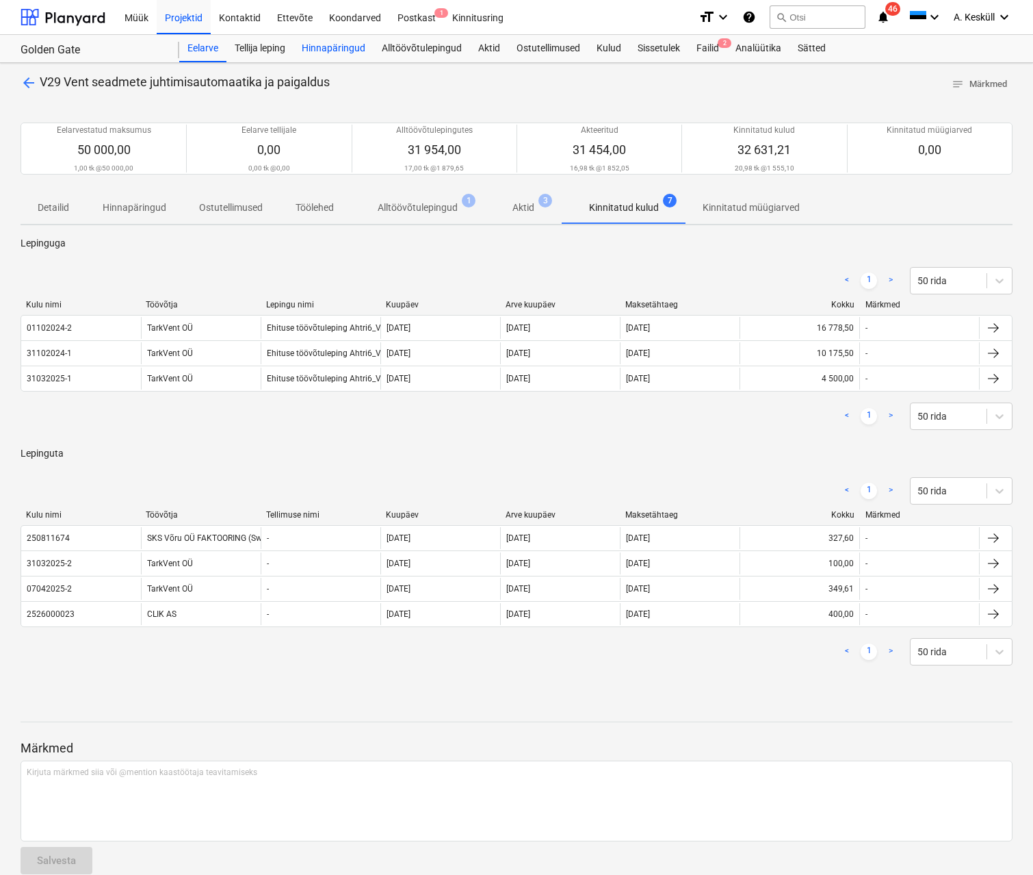
click at [31, 84] on span "arrow_back" at bounding box center [29, 83] width 16 height 16
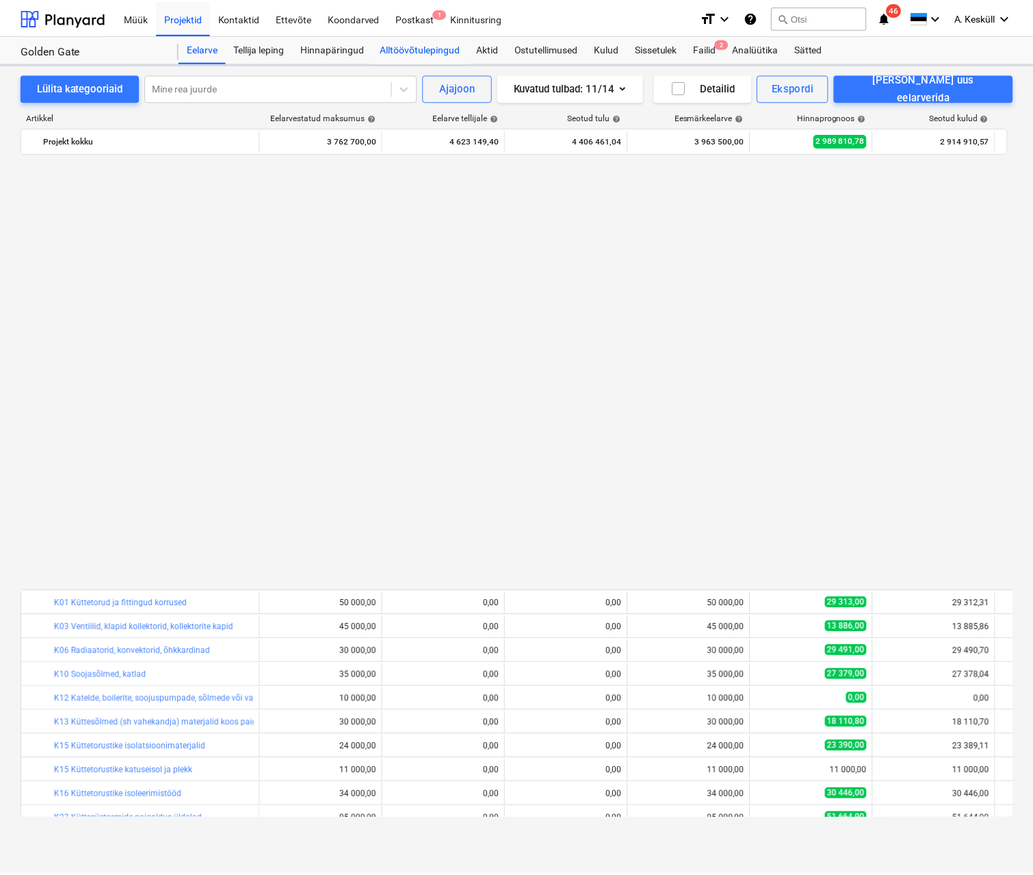
scroll to position [932, 0]
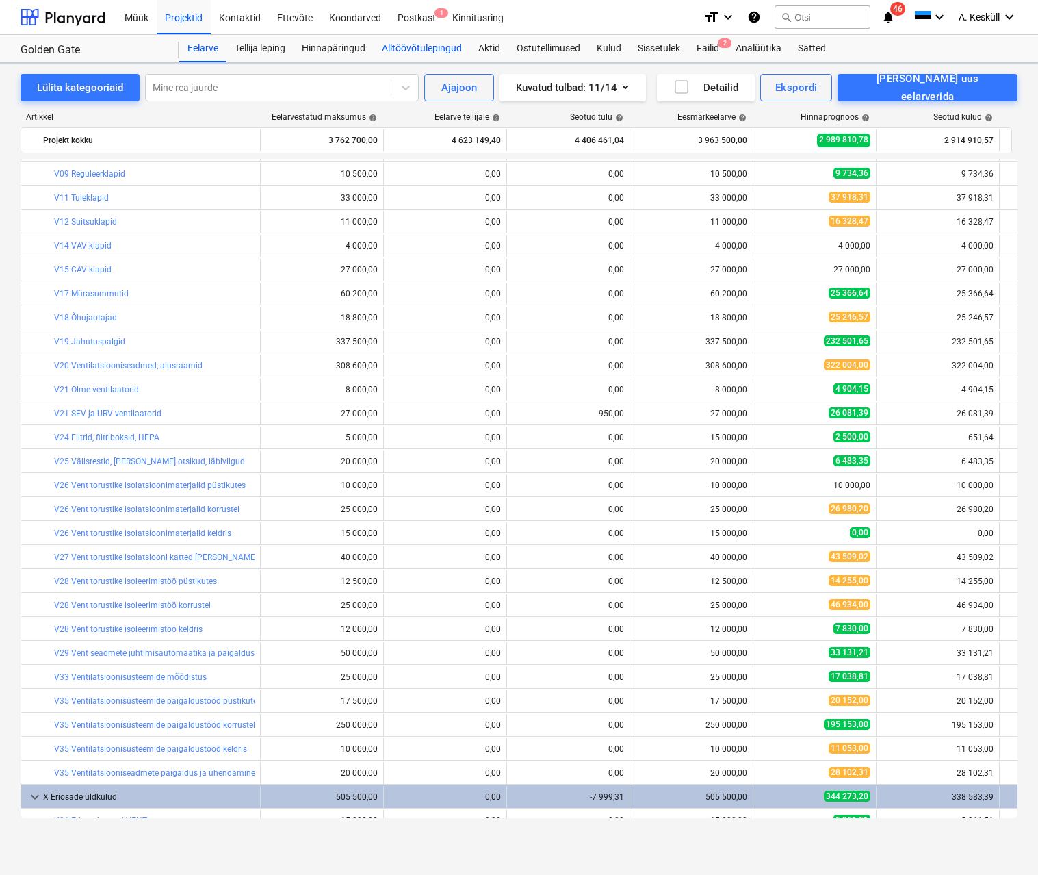
click at [435, 51] on div "Alltöövõtulepingud" at bounding box center [422, 48] width 96 height 27
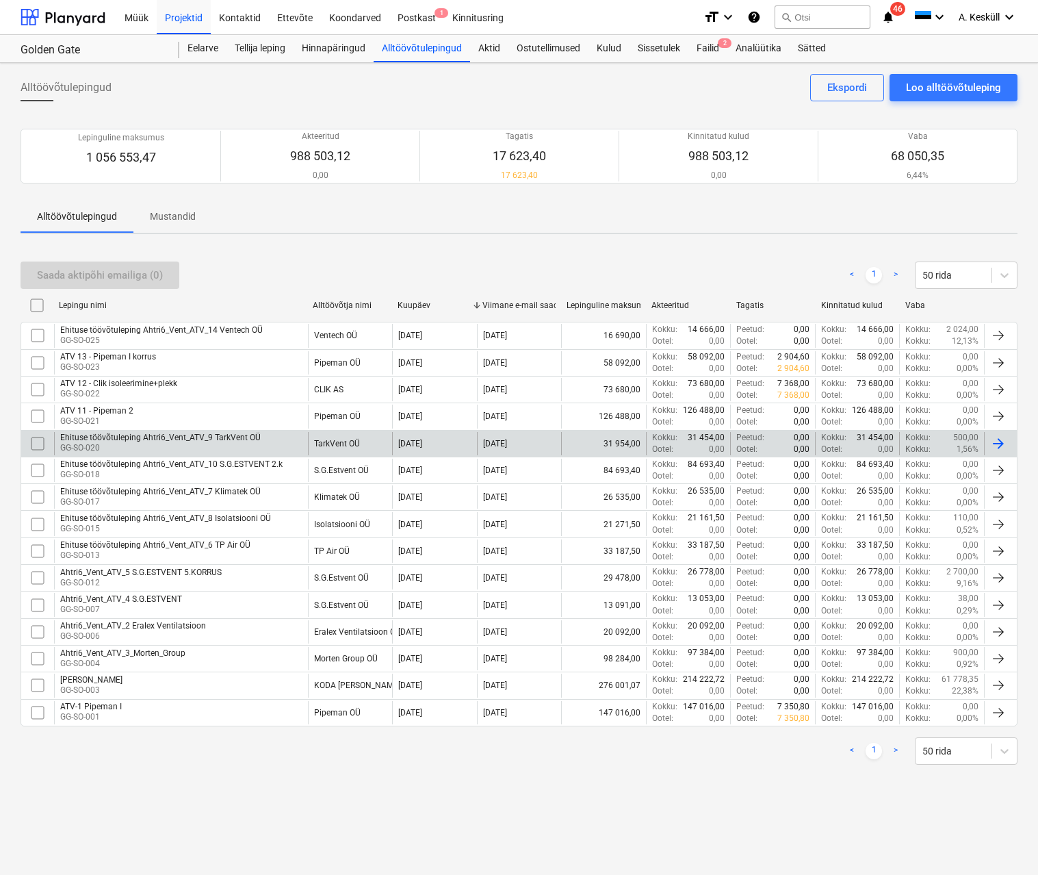
click at [258, 441] on div "Ehituse töövõtuleping Ahtri6_Vent_ATV_9 TarkVent OÜ GG-SO-020" at bounding box center [181, 443] width 254 height 23
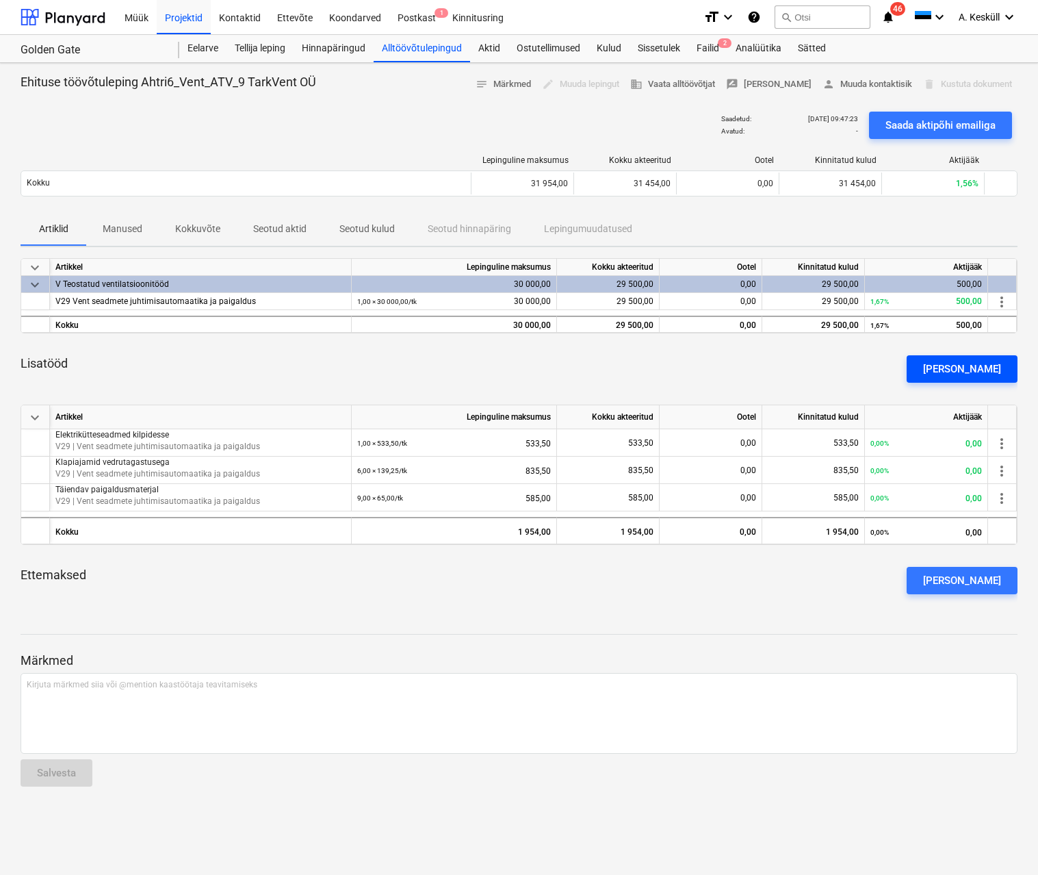
click at [980, 371] on div "[PERSON_NAME]" at bounding box center [962, 369] width 78 height 18
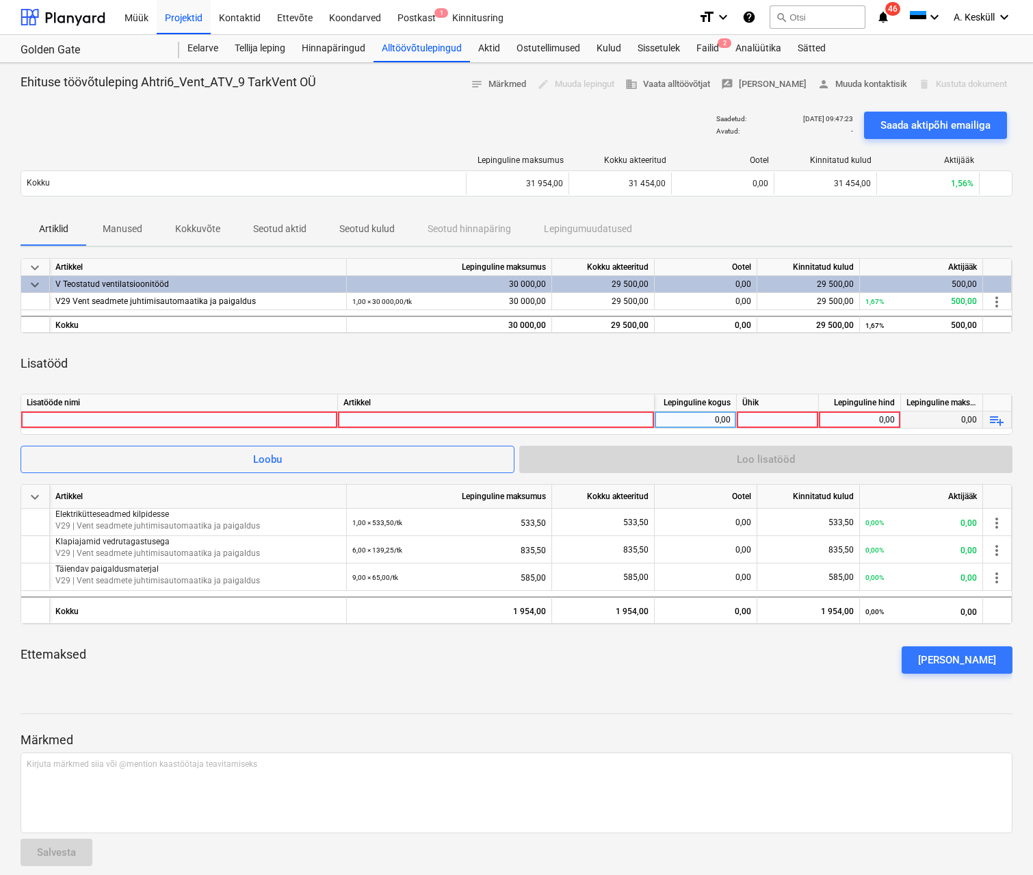
click at [159, 424] on div at bounding box center [179, 419] width 305 height 16
type input "SV15 seadme automaatika paigaldus ja käivitus"
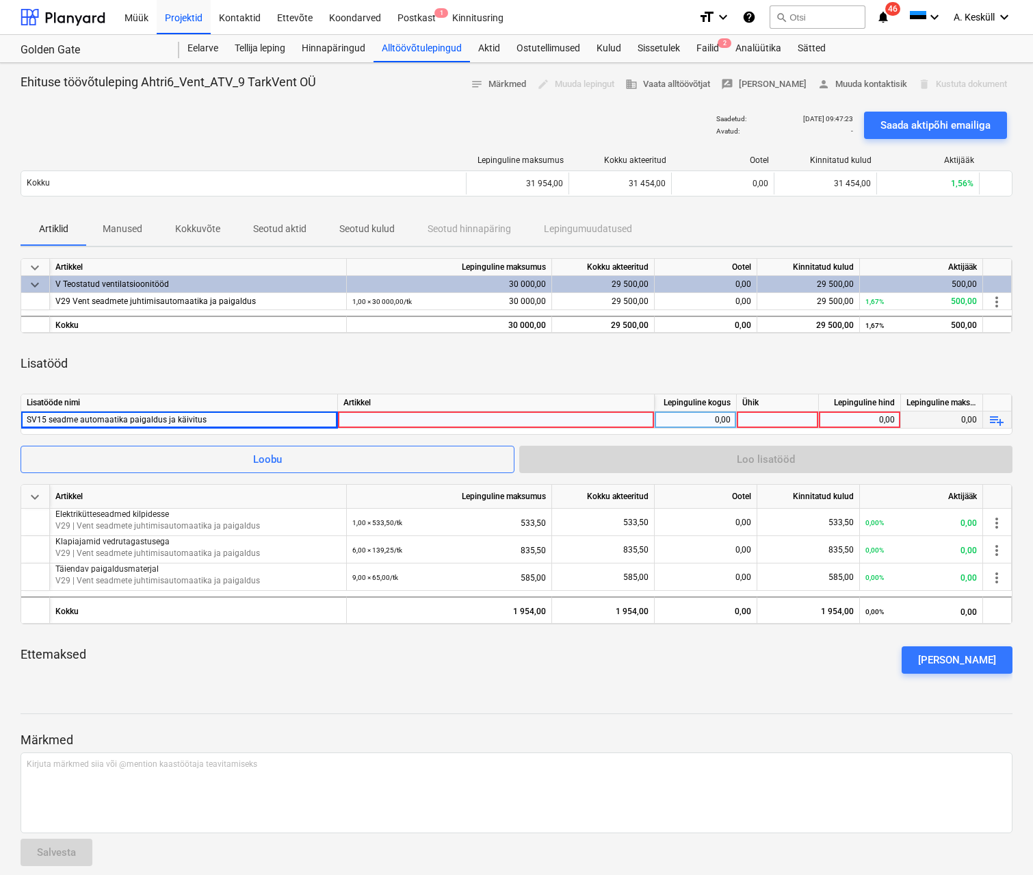
click at [385, 416] on div at bounding box center [496, 432] width 305 height 42
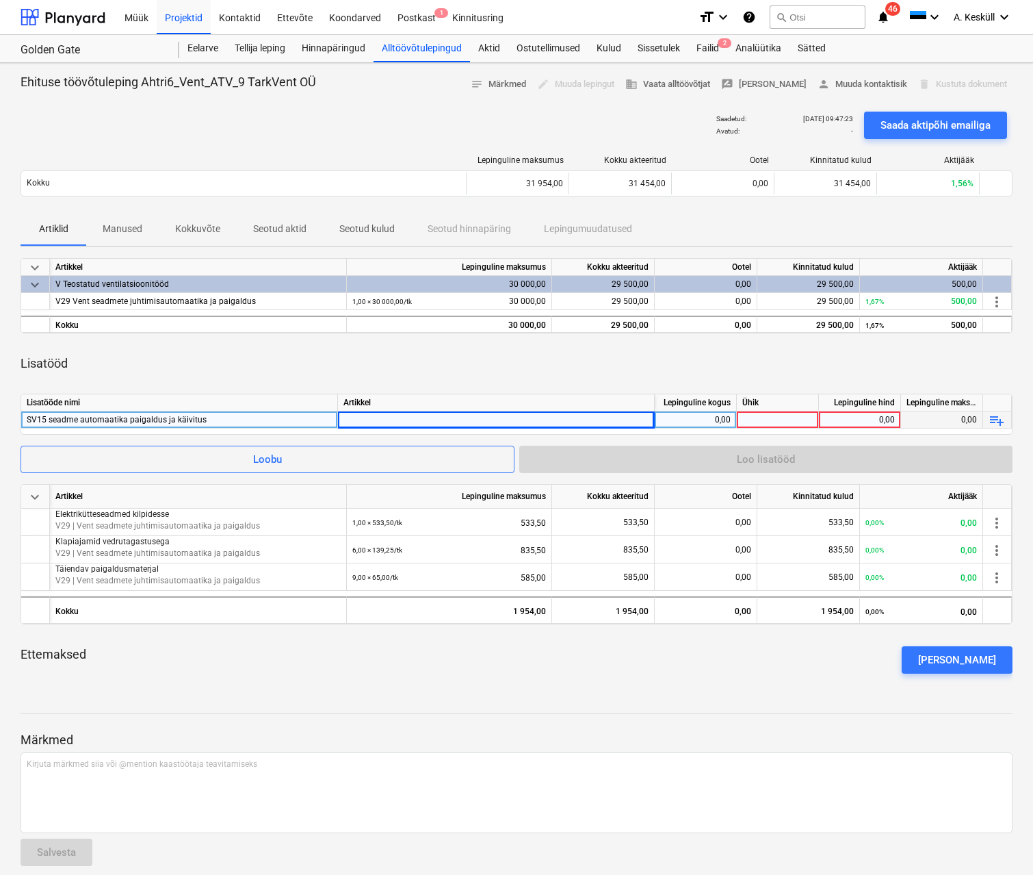
click at [291, 698] on div at bounding box center [517, 700] width 992 height 11
click at [399, 420] on div at bounding box center [496, 432] width 305 height 42
type input "n"
type input "siigur"
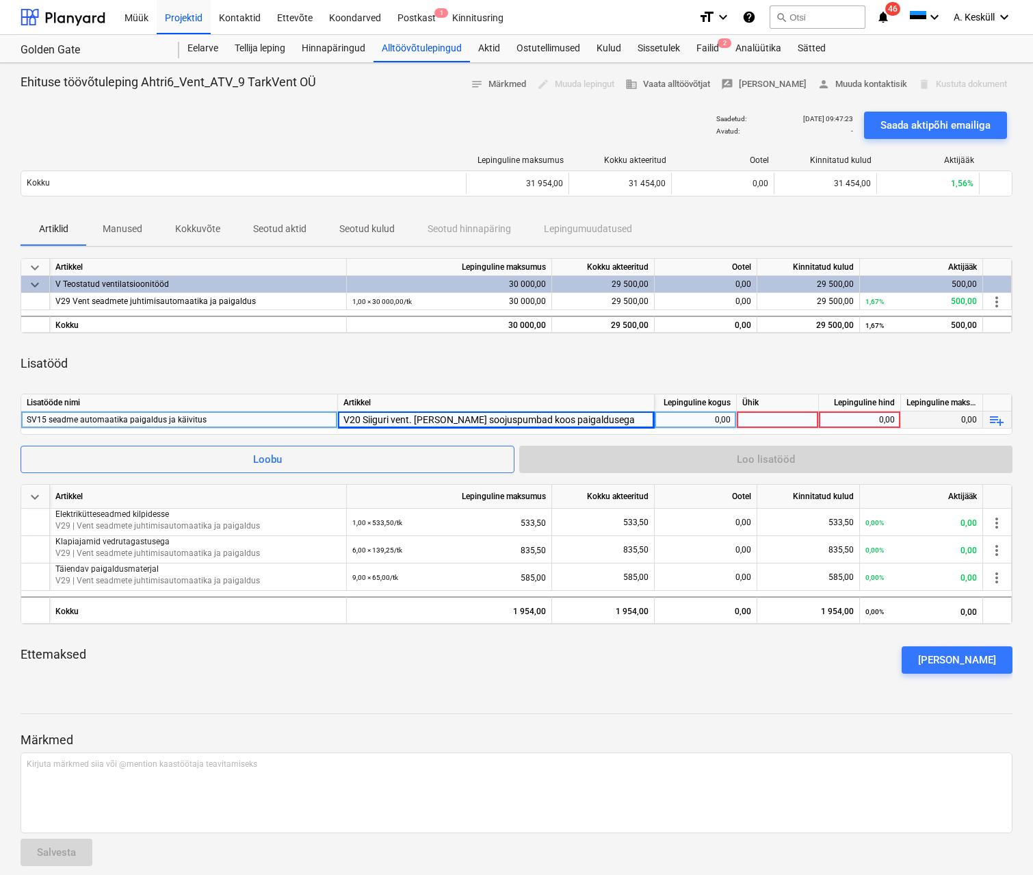
click at [699, 419] on div "0,00" at bounding box center [695, 419] width 70 height 17
type input "1"
click at [796, 423] on div at bounding box center [778, 419] width 82 height 17
type input "tk"
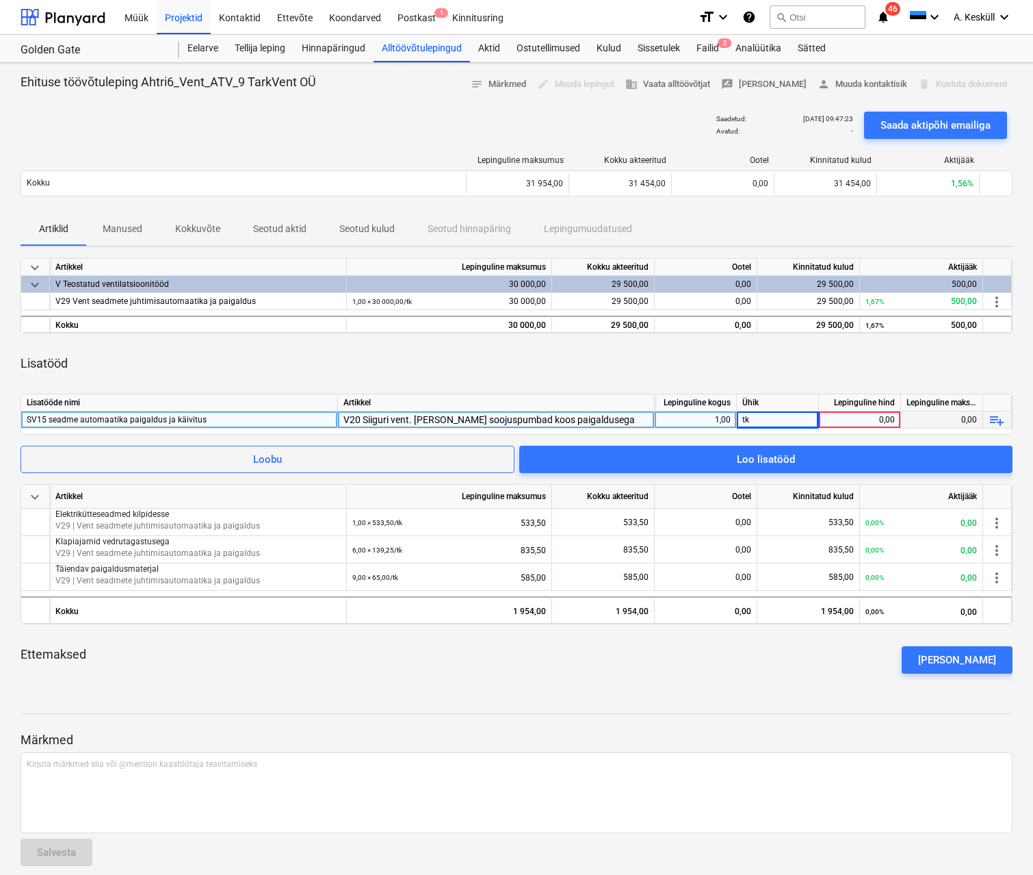
click at [857, 417] on div "0,00" at bounding box center [860, 419] width 70 height 17
type input "5000"
click at [225, 415] on div "SV15 seadme automaatika paigaldus ja käivitus" at bounding box center [179, 419] width 305 height 16
click at [240, 418] on input "SV15 seadme automaatika paigaldus ja käivitus" at bounding box center [179, 419] width 316 height 16
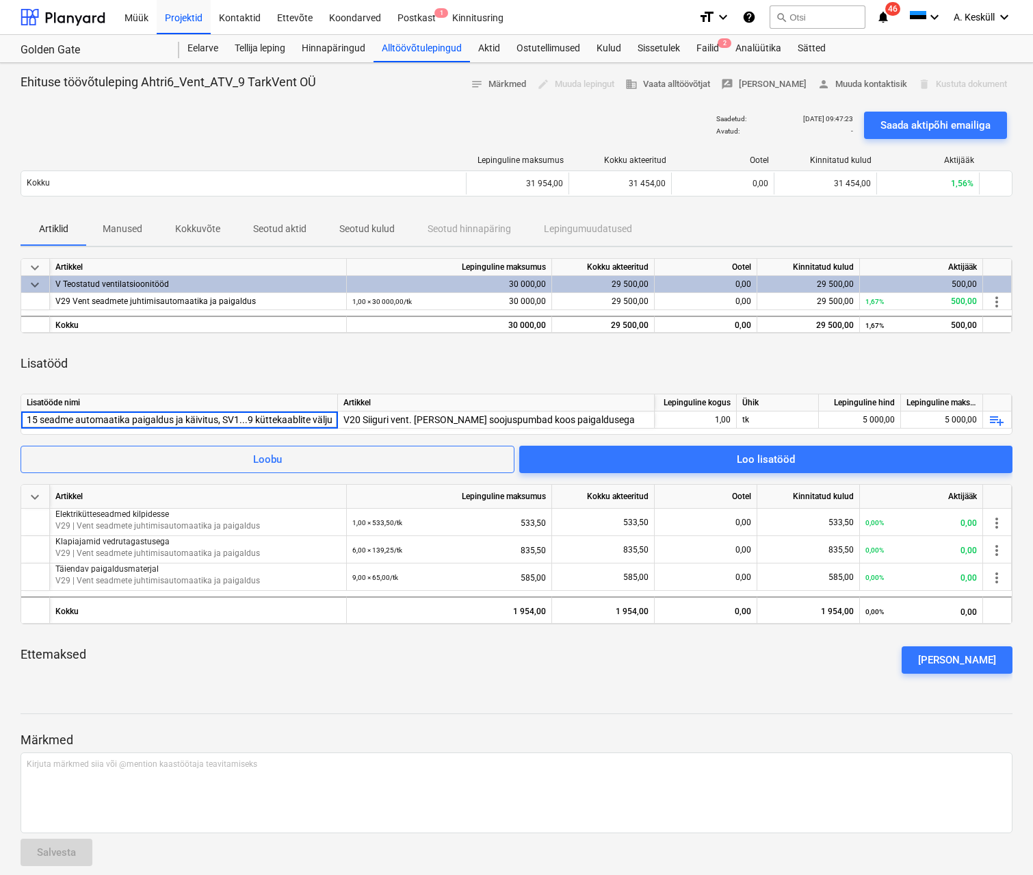
scroll to position [0, 23]
type input "SV15 seadme automaatika paigaldus ja käivitus, SV1...9 küttekaablite väljund"
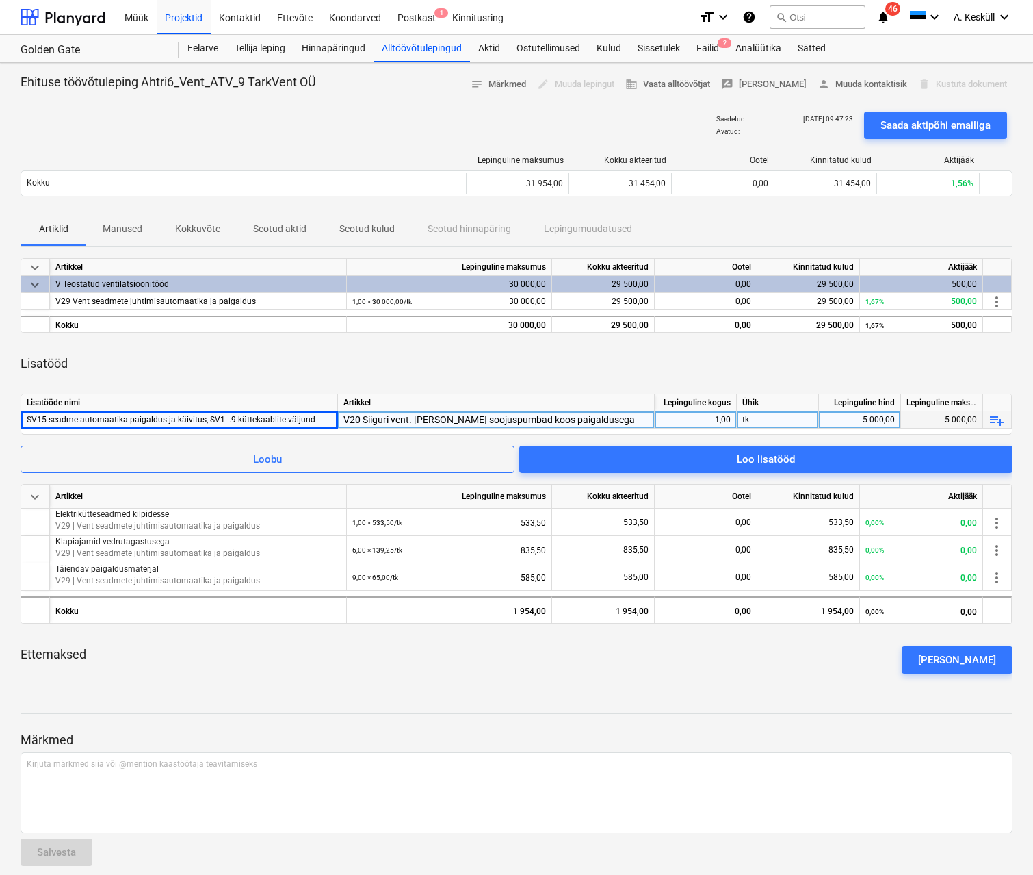
click at [320, 420] on div "SV15 seadme automaatika paigaldus ja käivitus, SV1...9 küttekaablite väljund" at bounding box center [179, 419] width 305 height 16
click at [331, 419] on input "SV15 seadme automaatika paigaldus ja käivitus, SV1...9 küttekaablite väljund" at bounding box center [179, 419] width 316 height 16
click at [329, 420] on input "SV15 seadme automaatika paigaldus ja käivitus, SV1...9 küttekaablite väljund" at bounding box center [179, 419] width 316 height 16
type input "SV15 seadme automaatika paigaldus ja käivitus, SV1...9 küttekaablite väljundite…"
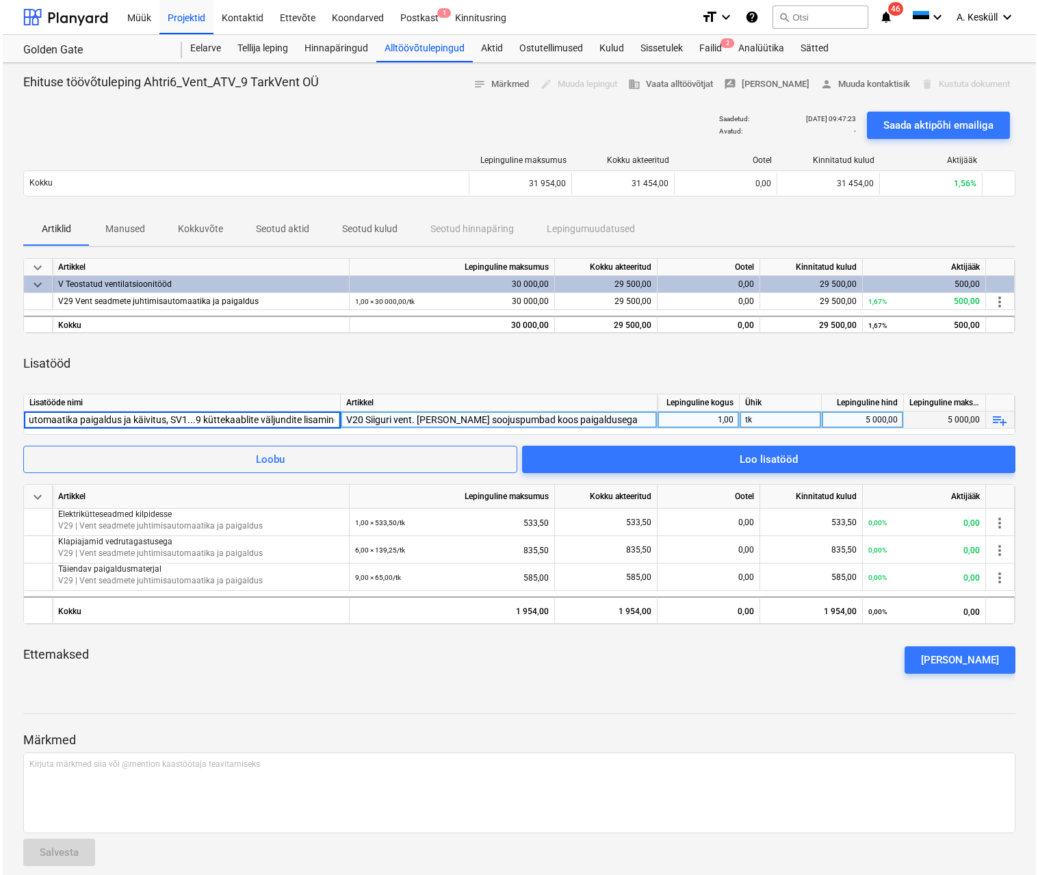
scroll to position [0, 71]
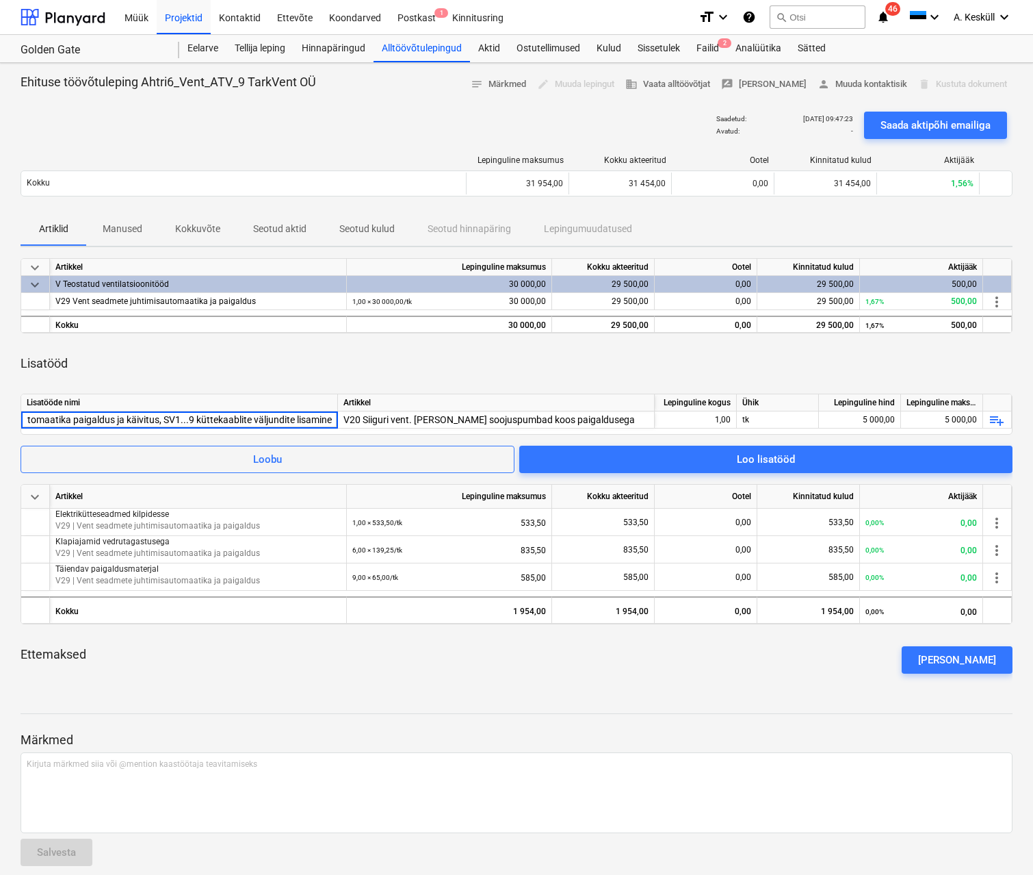
click at [545, 688] on div "Ehituse töövõtuleping Ahtri6_Vent_ATV_9 TarkVent OÜ notes Märkmed edit Muuda le…" at bounding box center [516, 475] width 1033 height 825
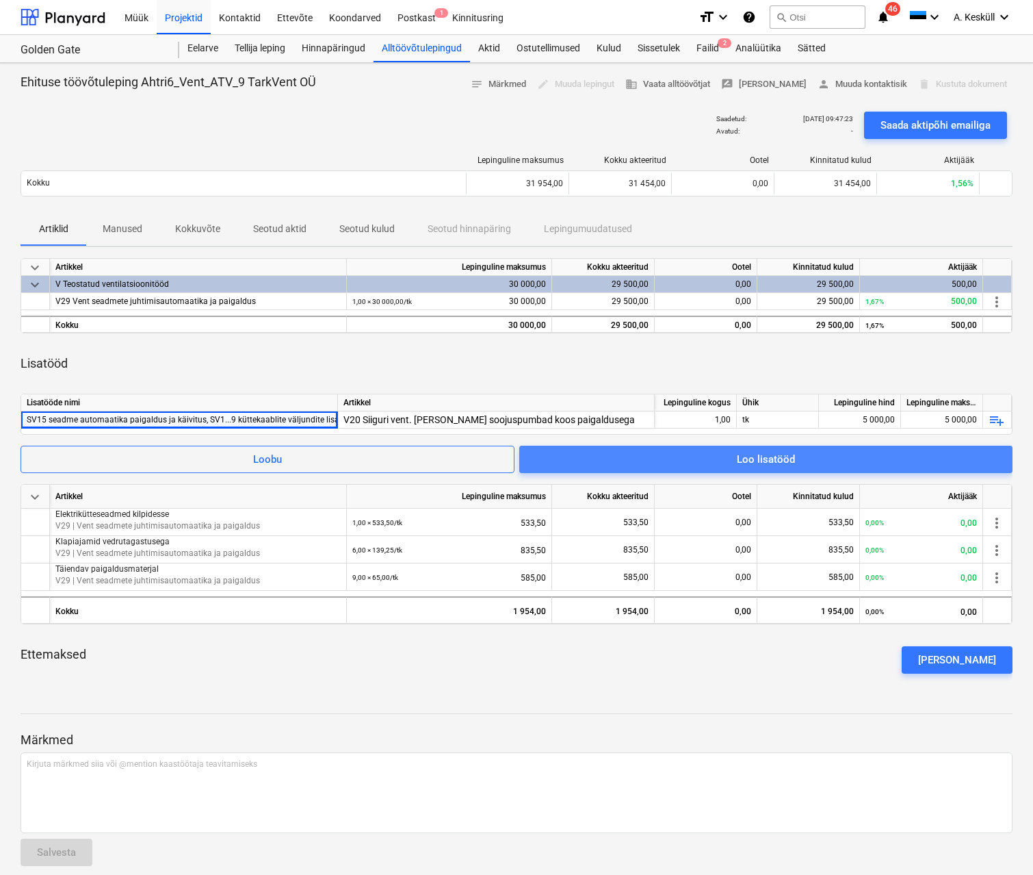
click at [799, 459] on span "Loo lisatööd" at bounding box center [766, 459] width 461 height 18
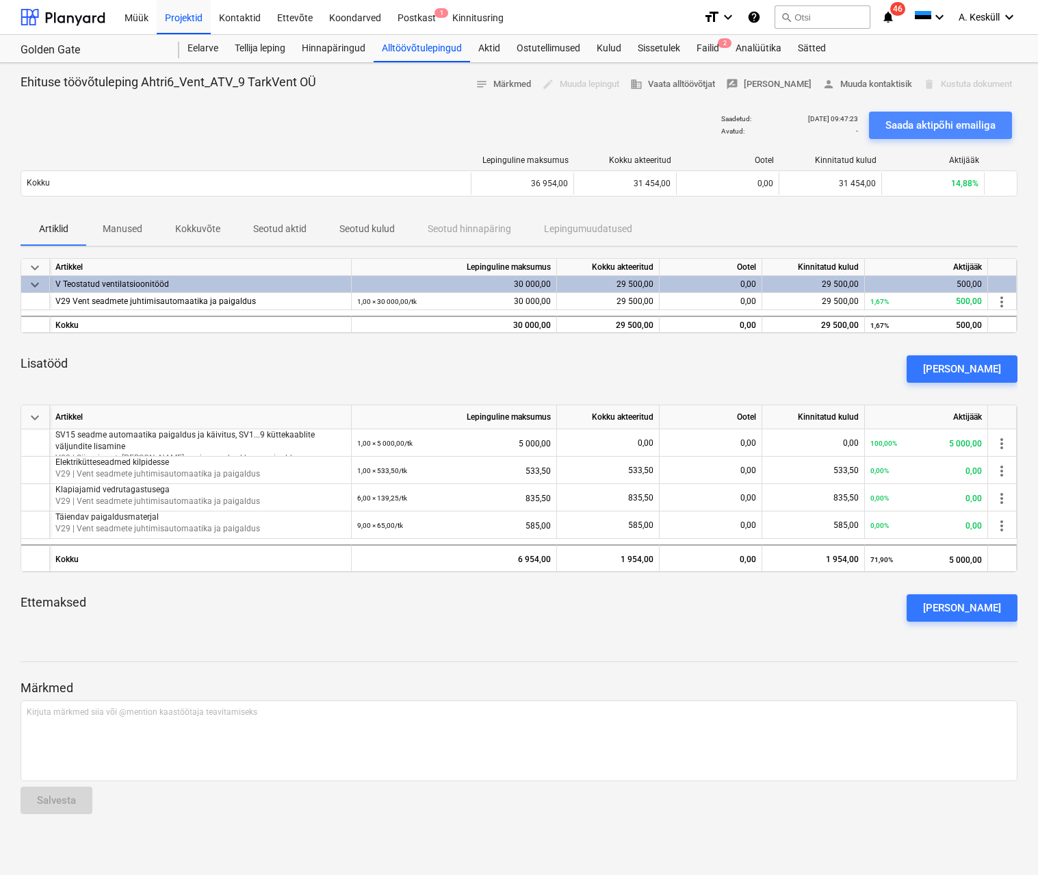
click at [959, 124] on div "Saada aktipõhi emailiga" at bounding box center [941, 125] width 110 height 18
